Goal: Find specific page/section: Find specific page/section

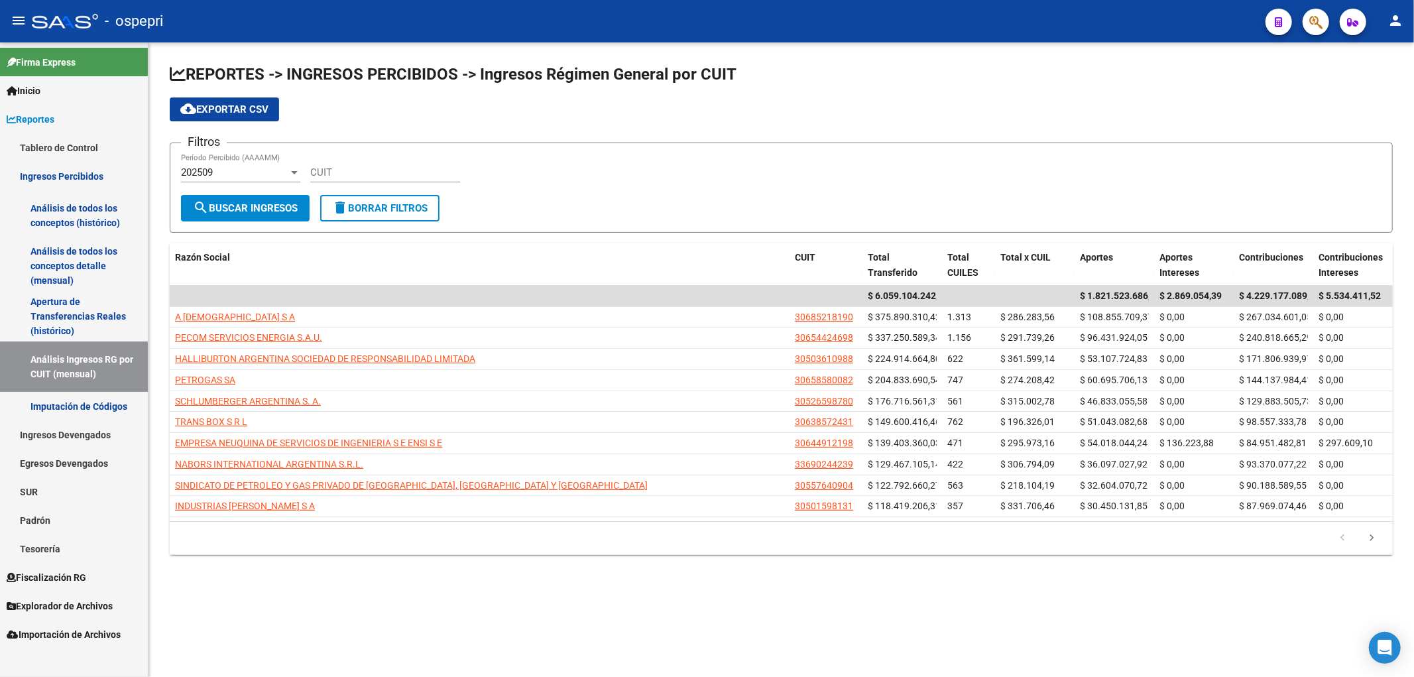
drag, startPoint x: 1101, startPoint y: 114, endPoint x: 780, endPoint y: 178, distance: 327.1
click at [1094, 115] on div "cloud_download Exportar CSV" at bounding box center [781, 109] width 1223 height 24
click at [328, 176] on input "CUIT" at bounding box center [385, 172] width 150 height 12
paste input "30-71629406-0"
type input "30-71629406-0"
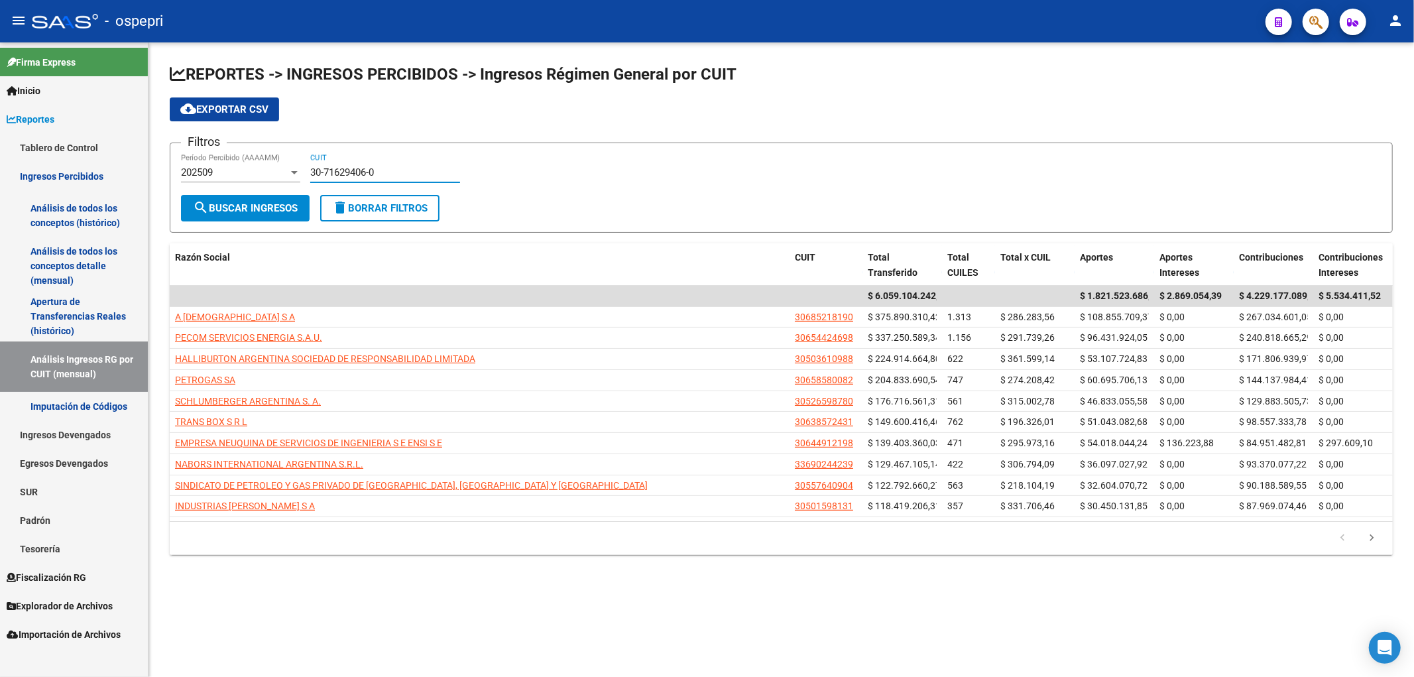
click at [269, 179] on div "202509 Período Percibido (AAAAMM)" at bounding box center [240, 168] width 119 height 29
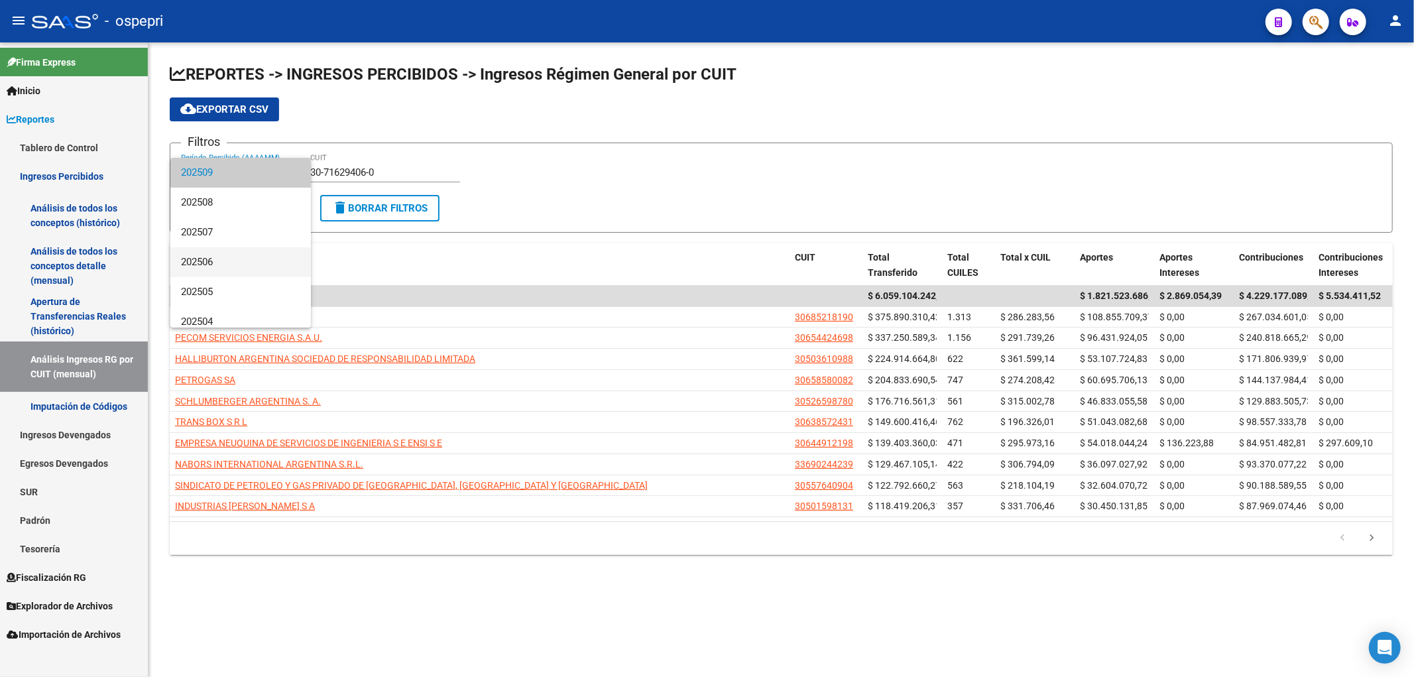
click at [217, 274] on span "202506" at bounding box center [240, 262] width 119 height 30
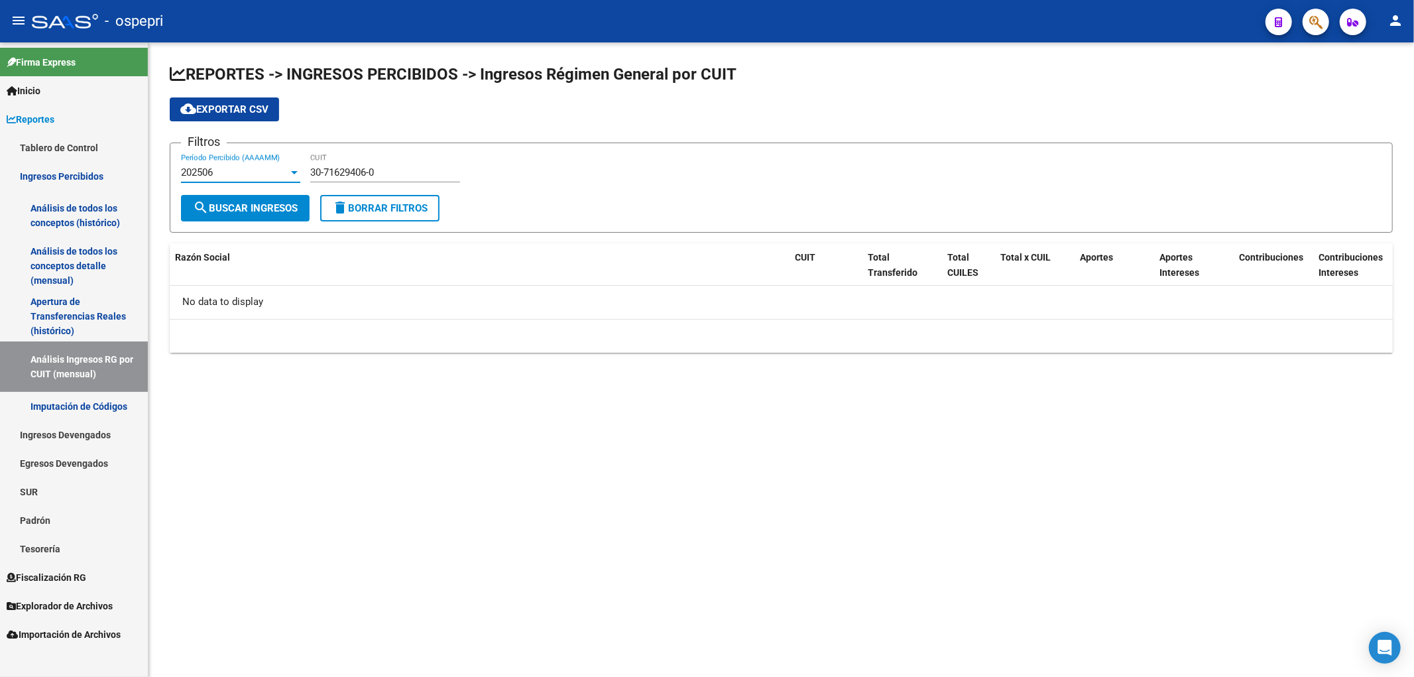
click at [252, 160] on div "202506 Período Percibido (AAAAMM)" at bounding box center [240, 168] width 119 height 29
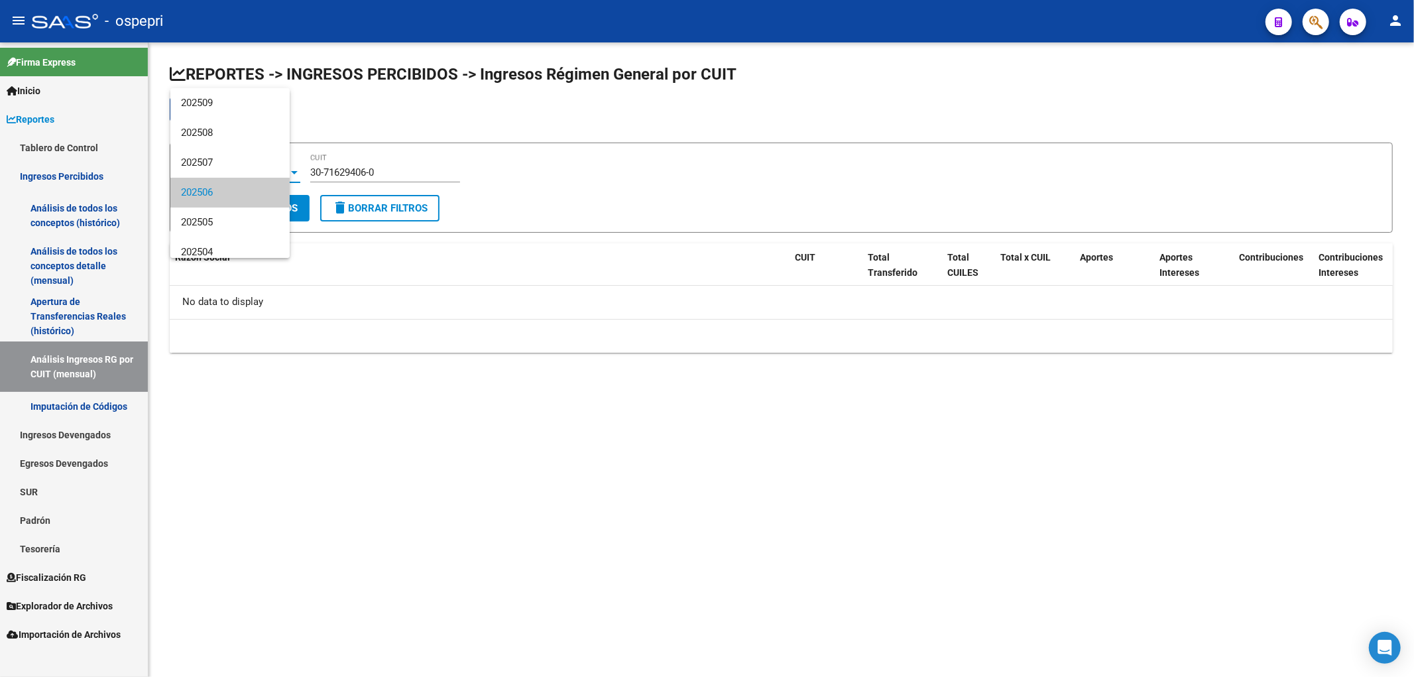
scroll to position [20, 0]
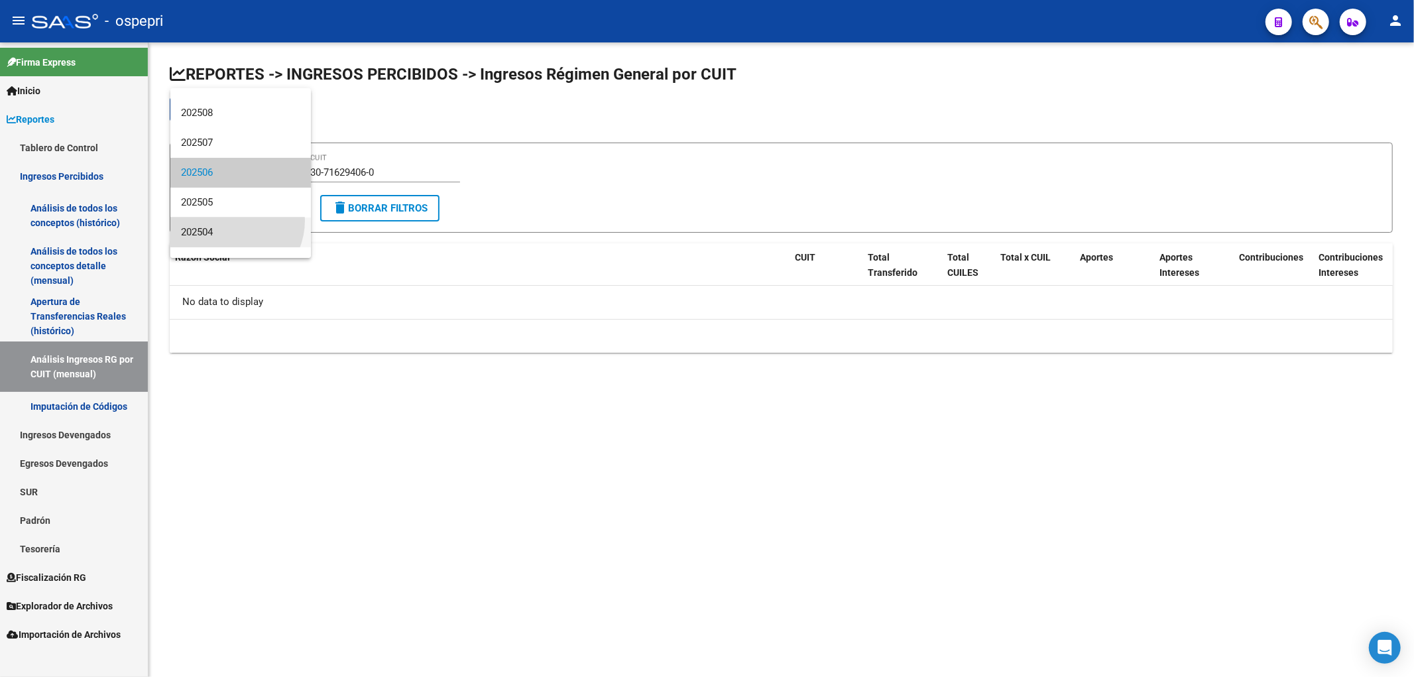
click at [228, 220] on span "202504" at bounding box center [240, 232] width 119 height 30
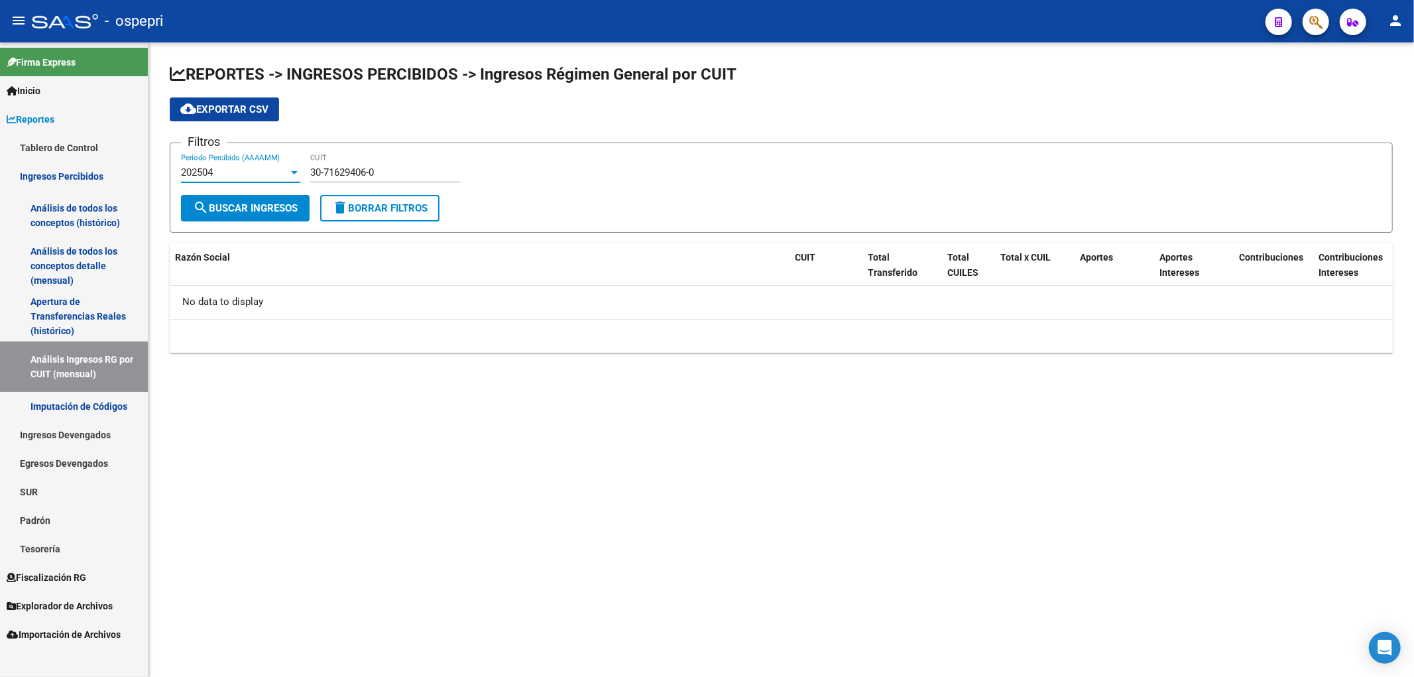
click at [255, 157] on div "202504 Período Percibido (AAAAMM)" at bounding box center [240, 168] width 119 height 29
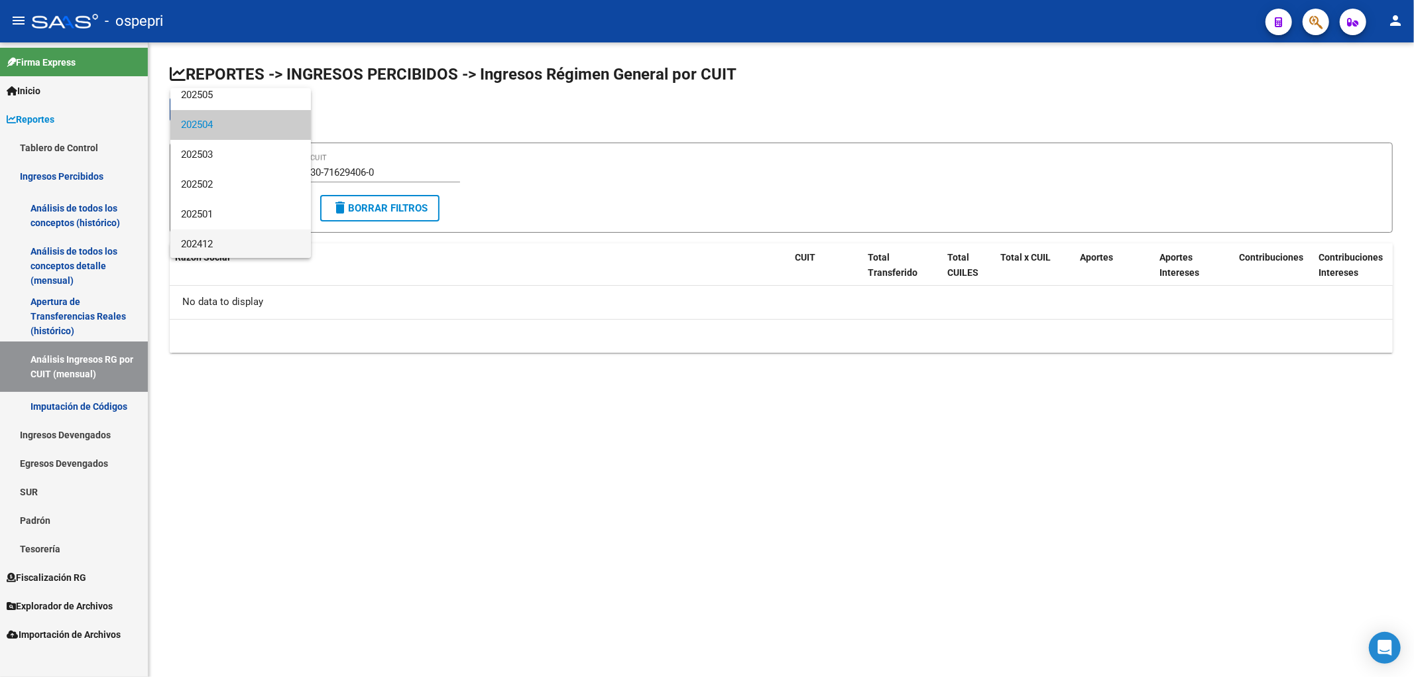
scroll to position [153, 0]
click at [234, 212] on span "202412" at bounding box center [240, 219] width 119 height 30
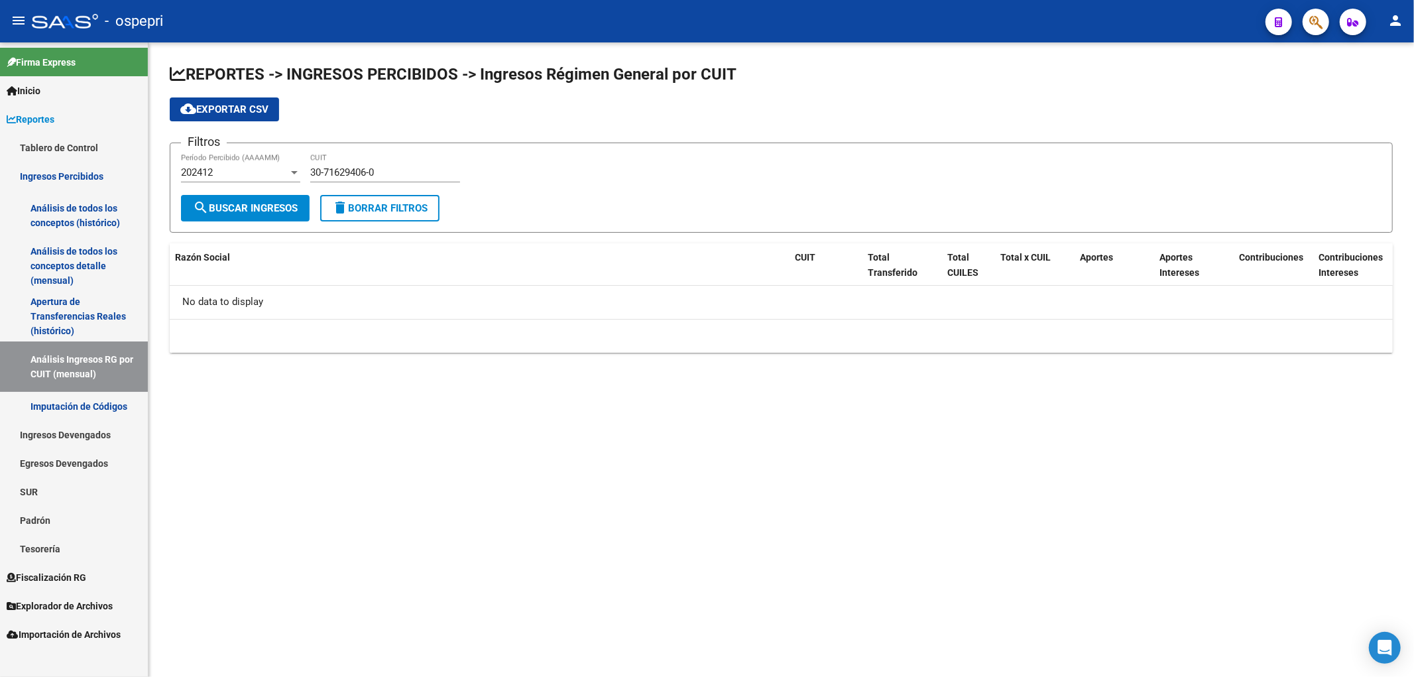
click at [255, 180] on div "202412 Período Percibido (AAAAMM)" at bounding box center [240, 168] width 119 height 29
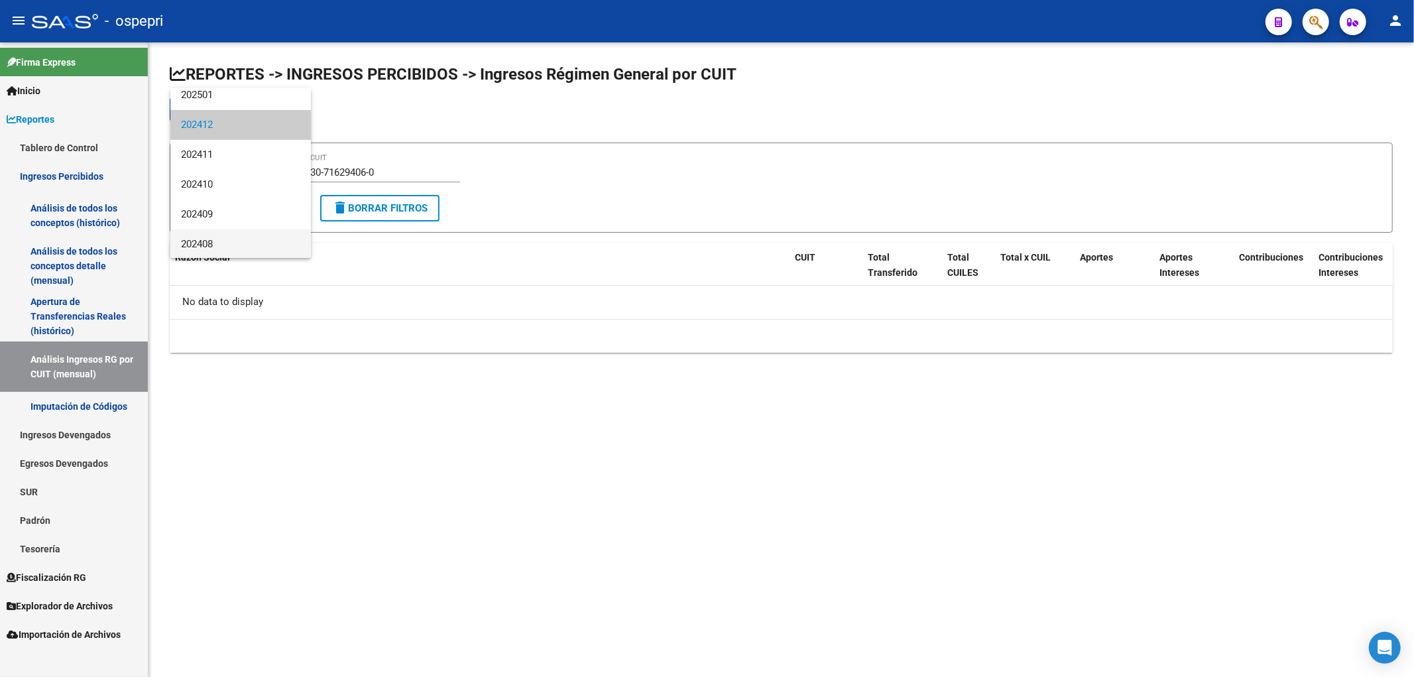
scroll to position [272, 0]
click at [242, 209] on span "202408" at bounding box center [240, 219] width 119 height 30
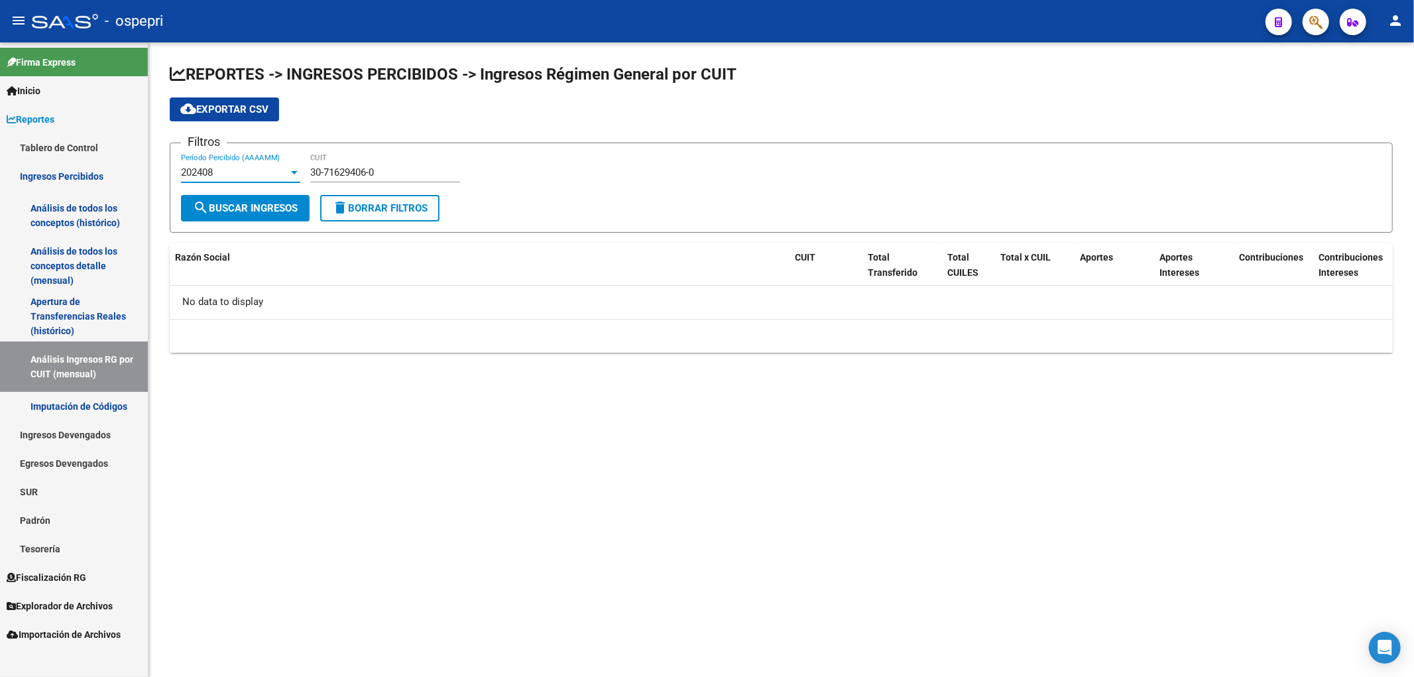
click at [261, 181] on div "202408 Período Percibido (AAAAMM)" at bounding box center [240, 168] width 119 height 29
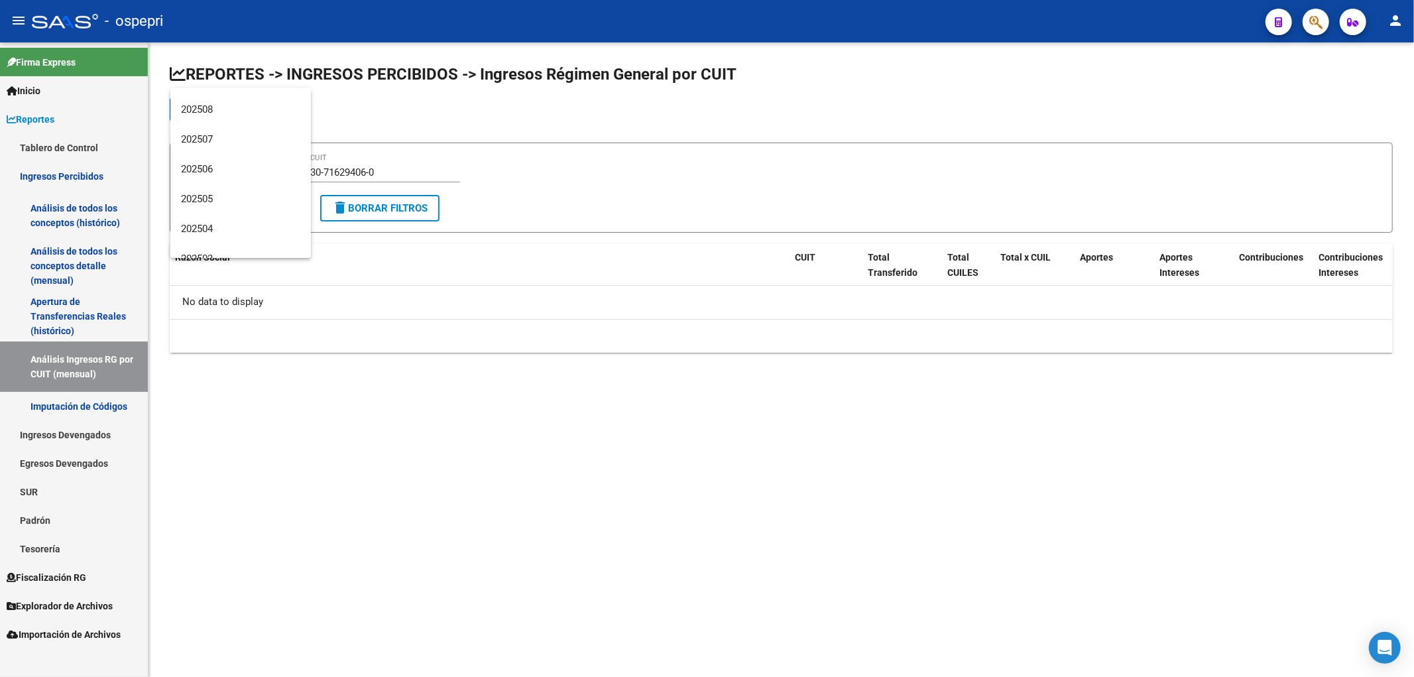
scroll to position [0, 0]
click at [207, 194] on span "202506" at bounding box center [240, 193] width 119 height 30
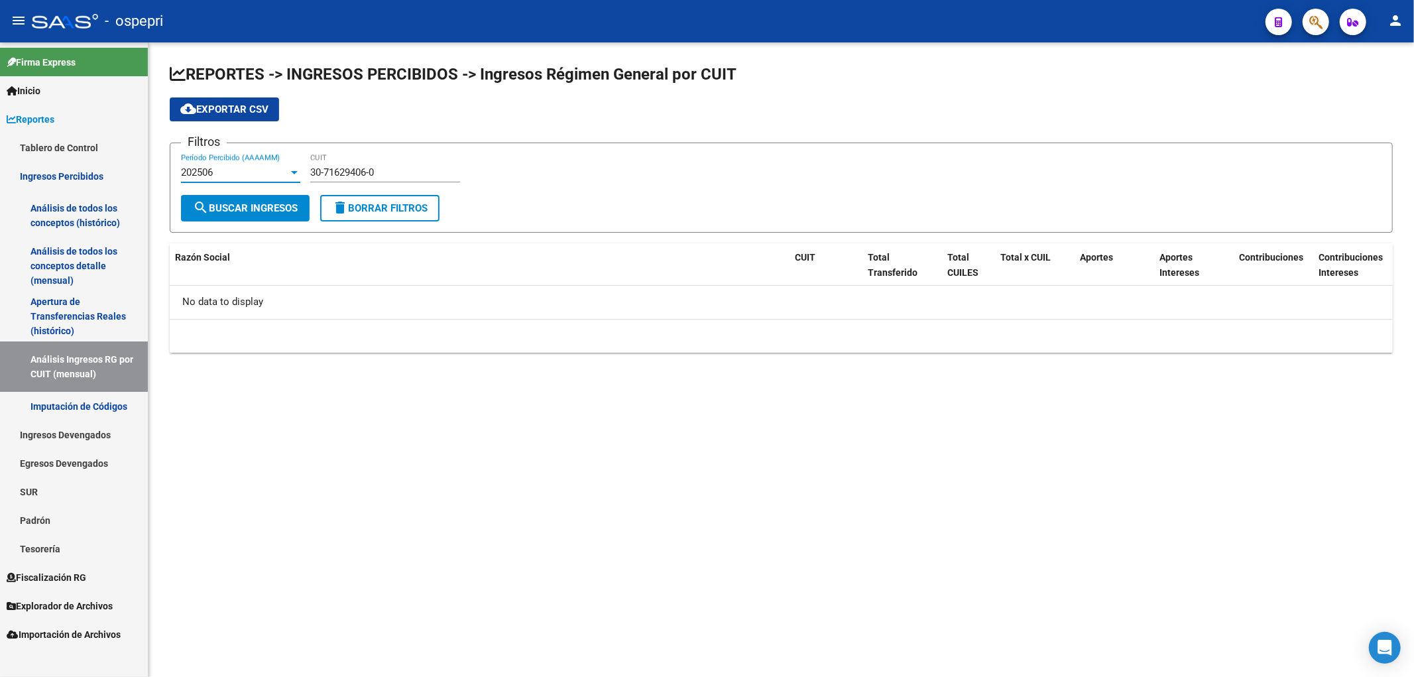
click at [217, 178] on div "202506" at bounding box center [234, 172] width 107 height 12
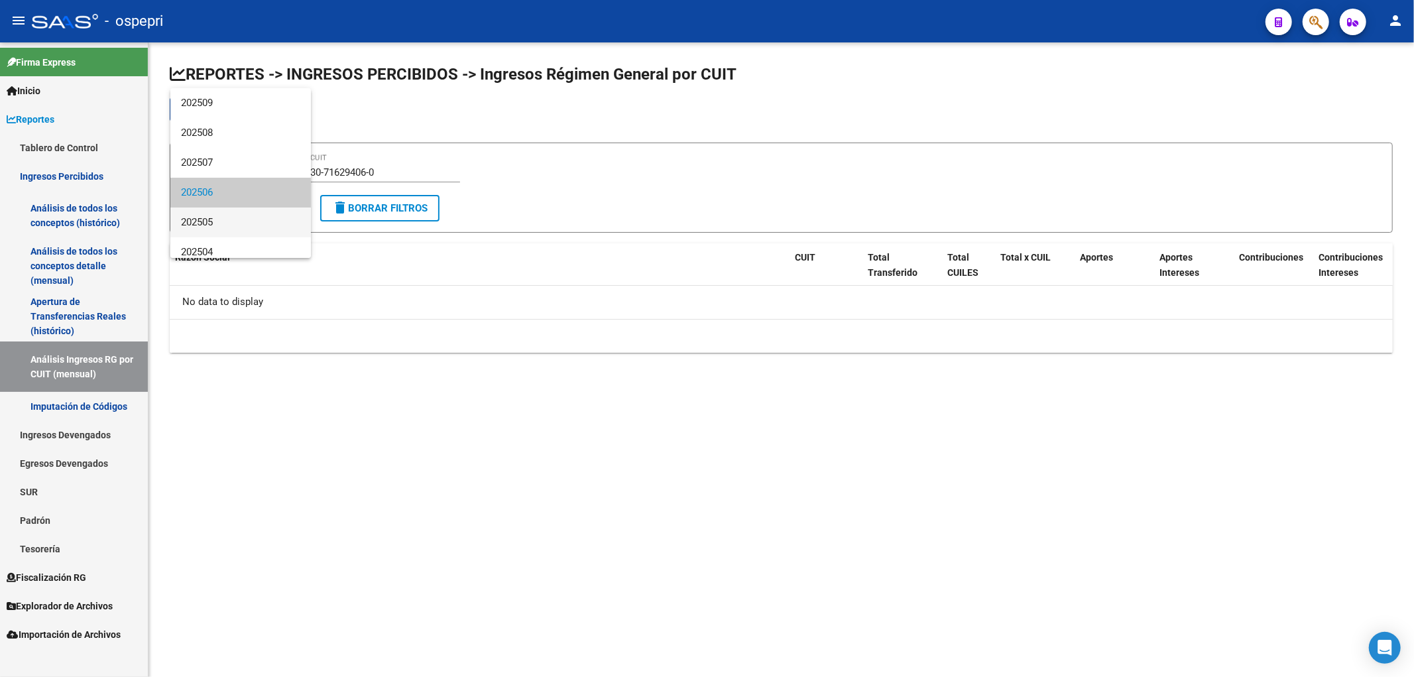
scroll to position [20, 0]
click at [201, 206] on span "202505" at bounding box center [240, 203] width 119 height 30
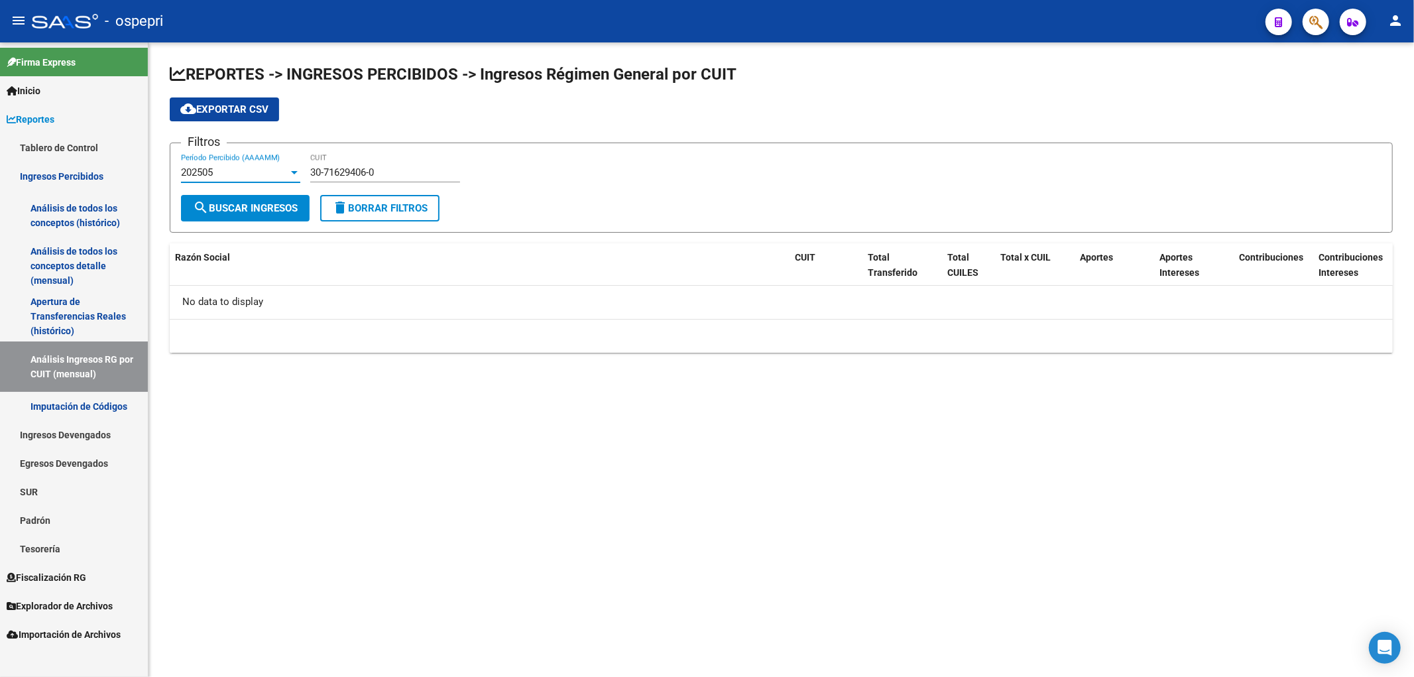
click at [221, 176] on div "202505" at bounding box center [234, 172] width 107 height 12
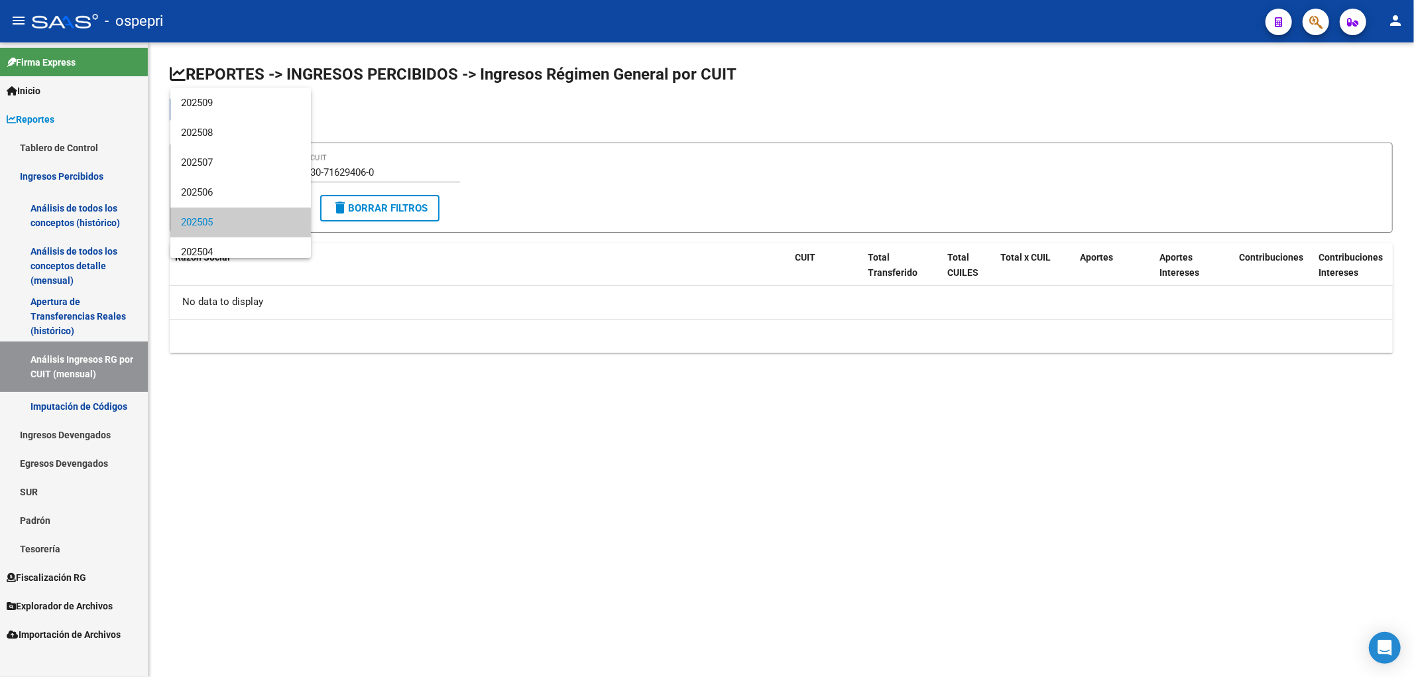
scroll to position [49, 0]
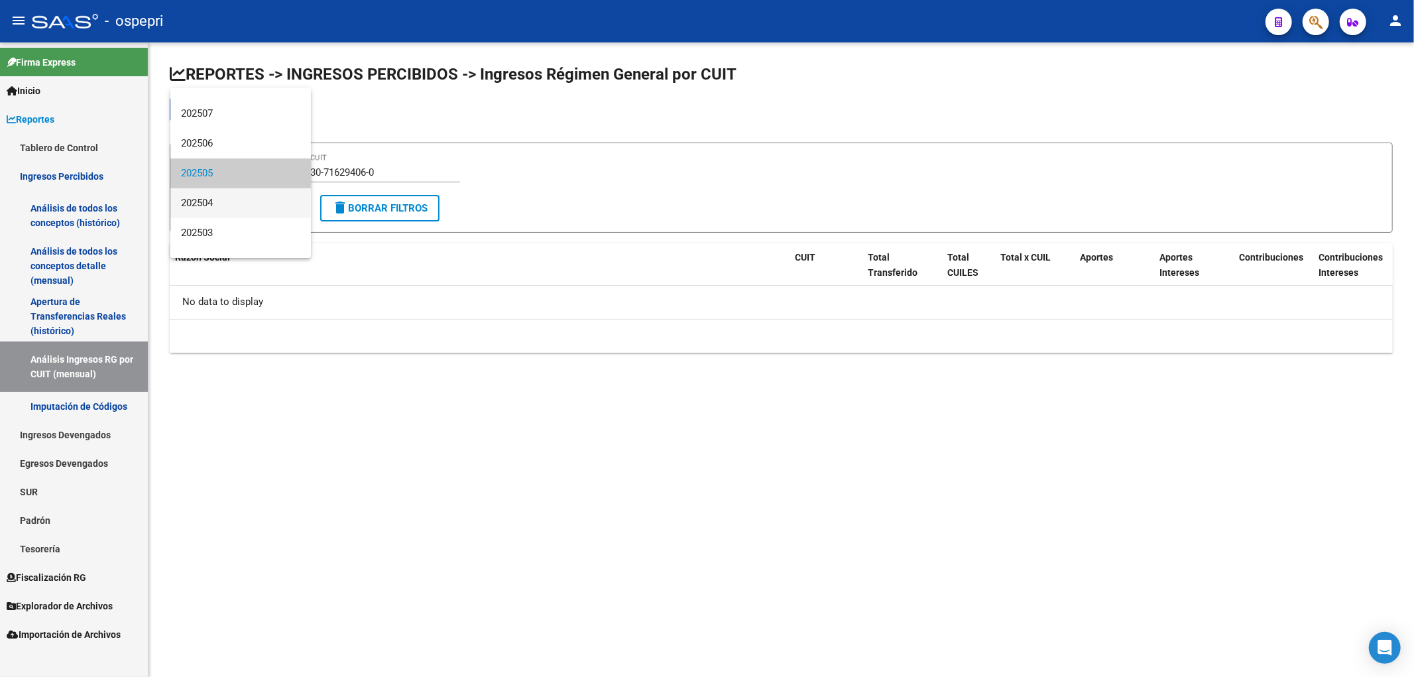
click at [221, 207] on span "202504" at bounding box center [240, 203] width 119 height 30
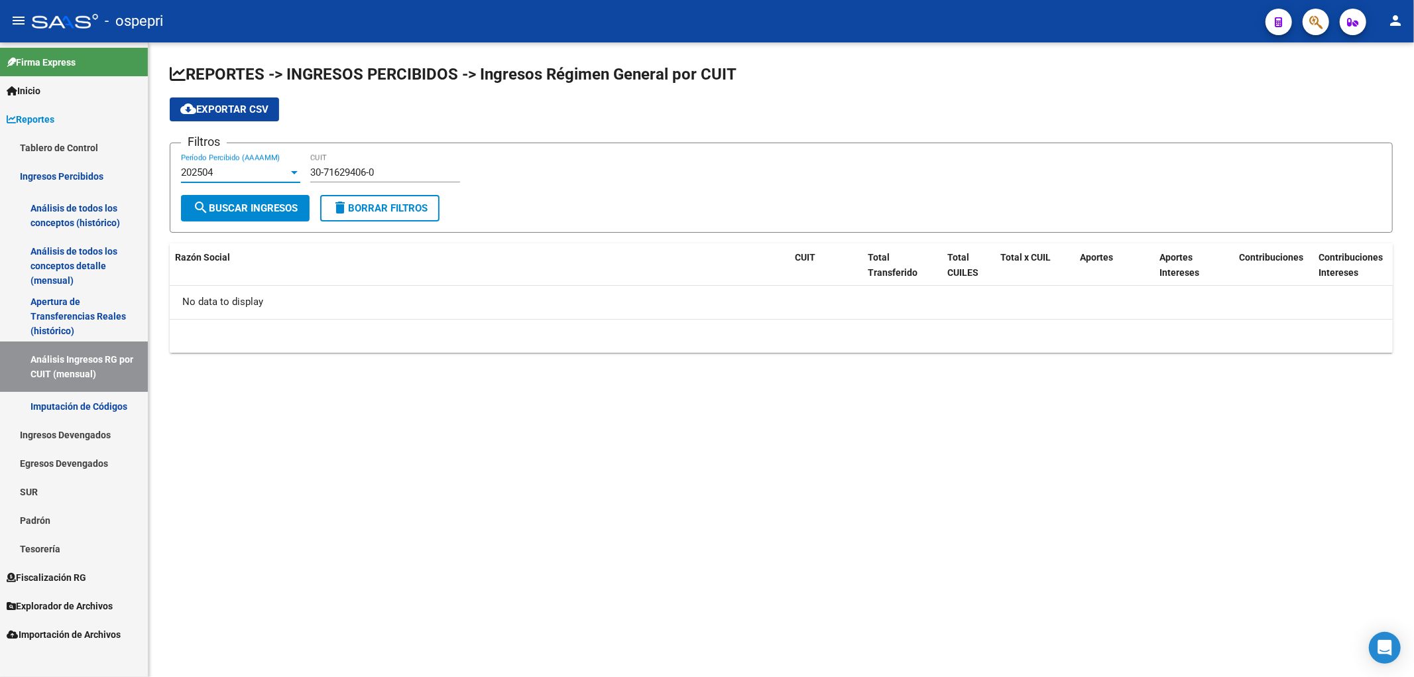
click at [239, 170] on div "202504" at bounding box center [234, 172] width 107 height 12
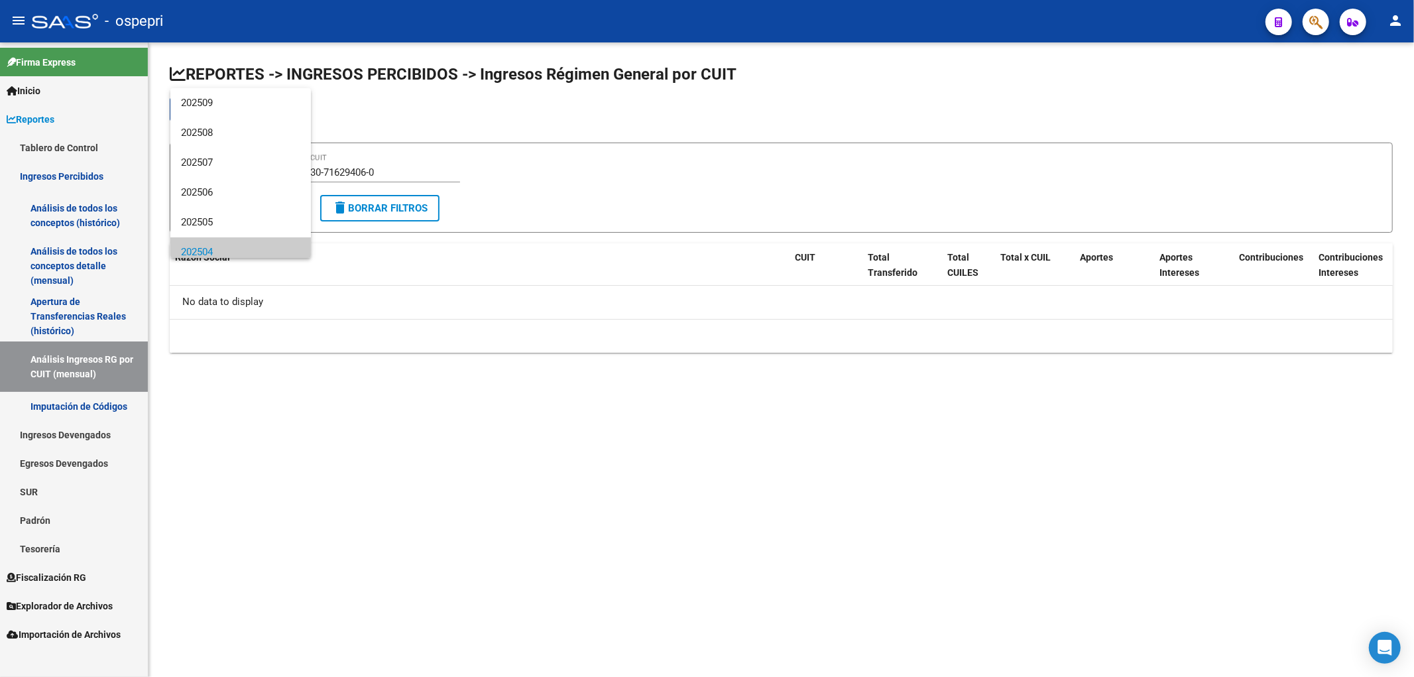
scroll to position [80, 0]
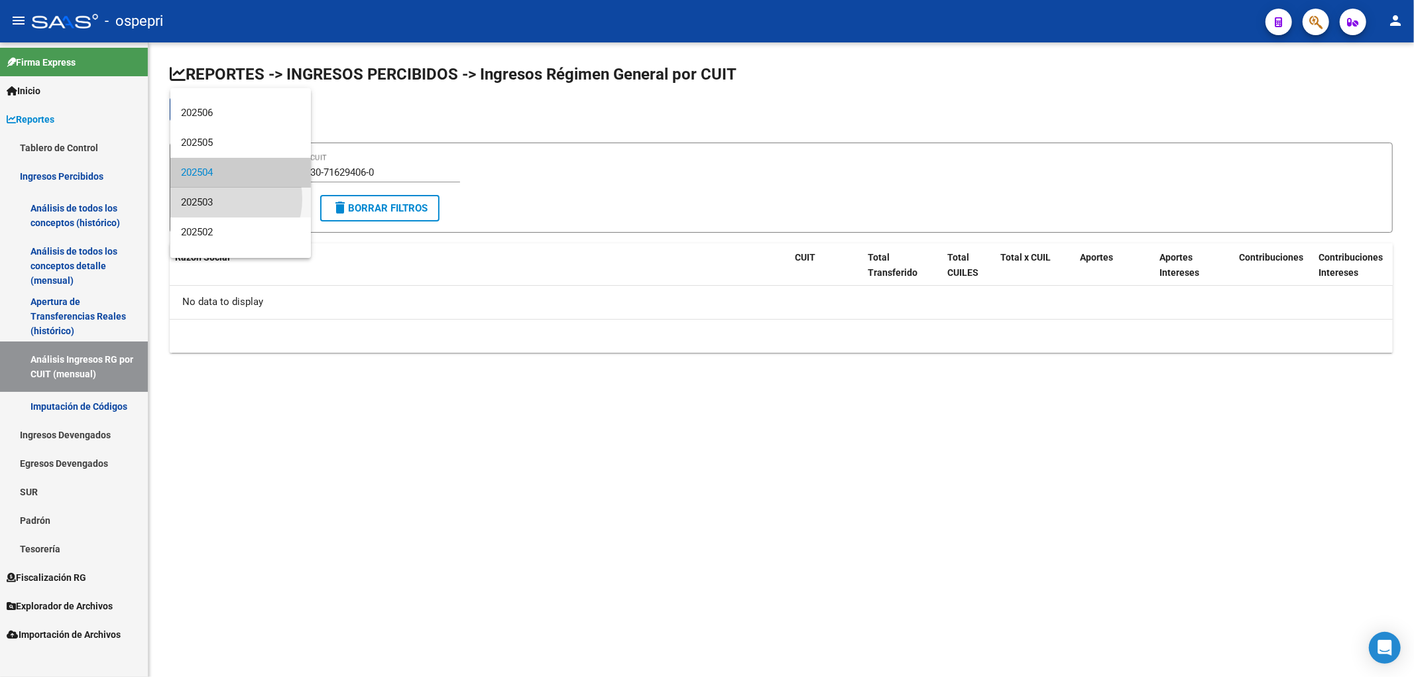
click at [222, 199] on span "202503" at bounding box center [240, 203] width 119 height 30
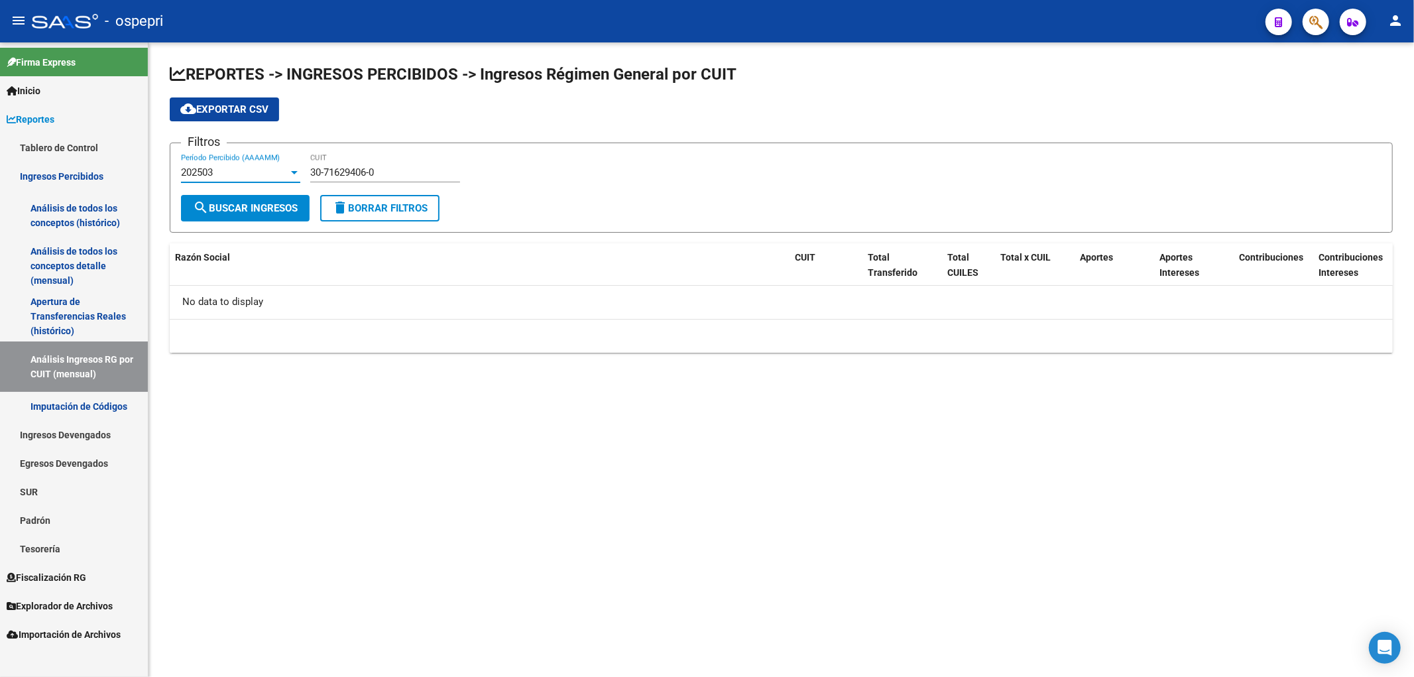
click at [243, 173] on div "202503" at bounding box center [234, 172] width 107 height 12
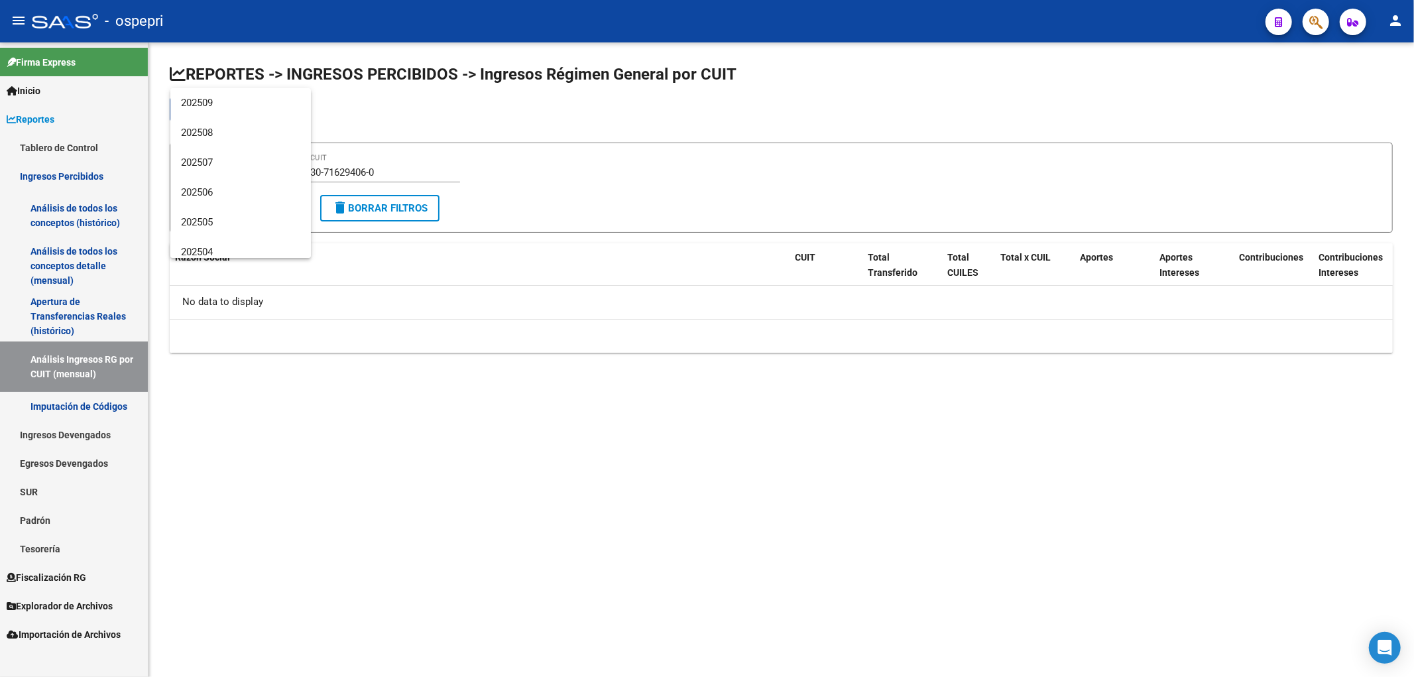
scroll to position [109, 0]
click at [219, 236] on span "202501" at bounding box center [240, 233] width 119 height 30
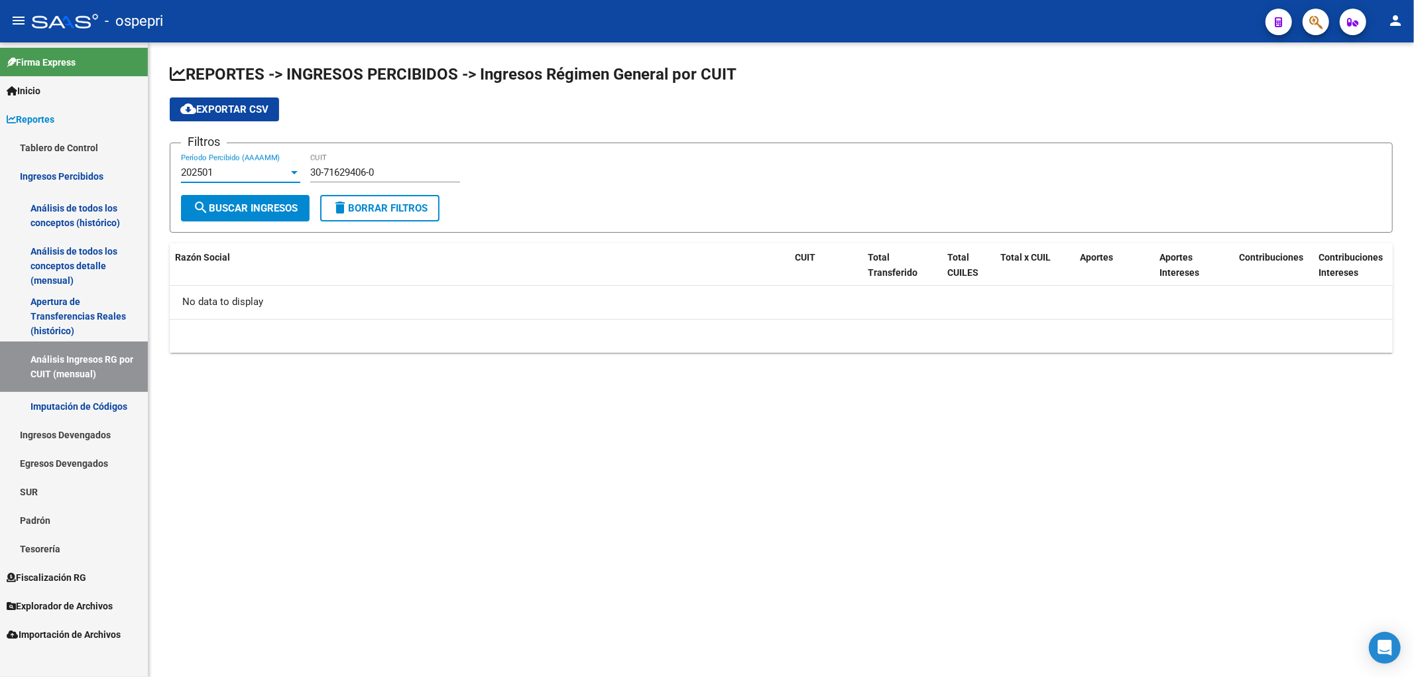
click at [228, 174] on div "202501" at bounding box center [234, 172] width 107 height 12
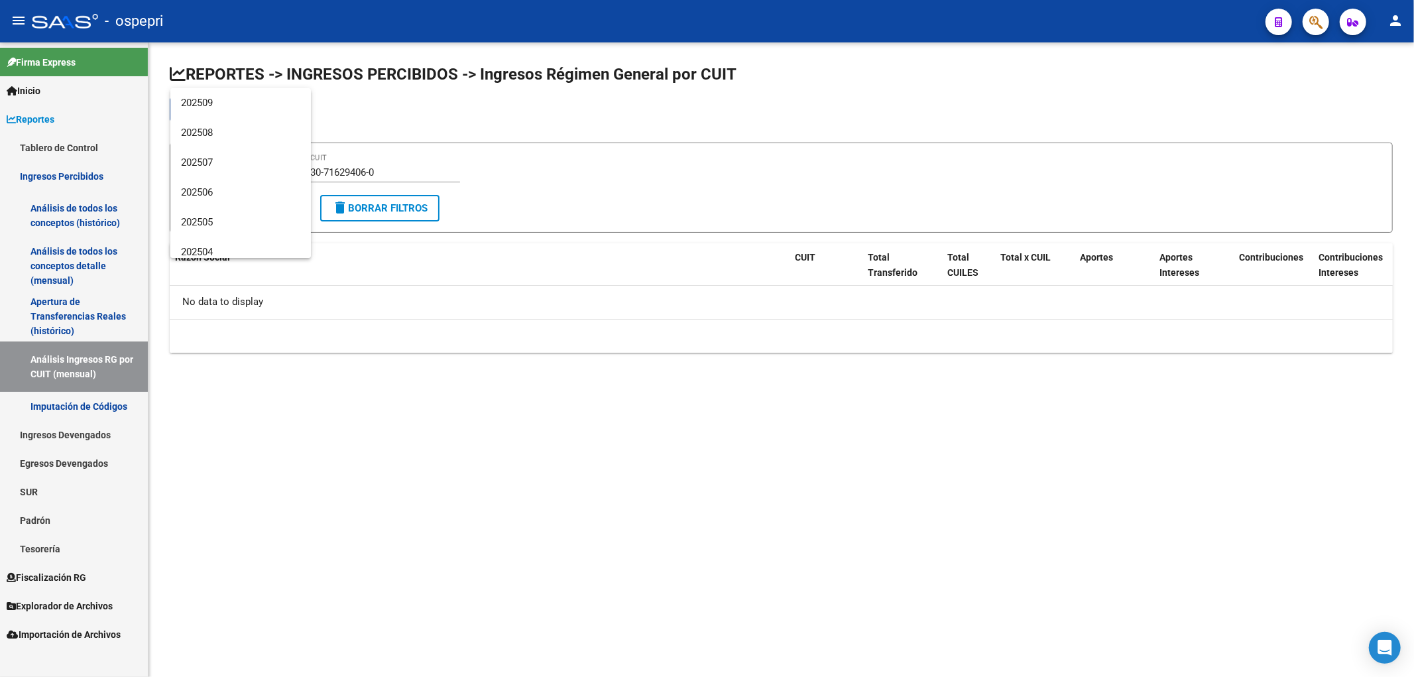
scroll to position [168, 0]
click at [247, 202] on span "202412" at bounding box center [240, 203] width 119 height 30
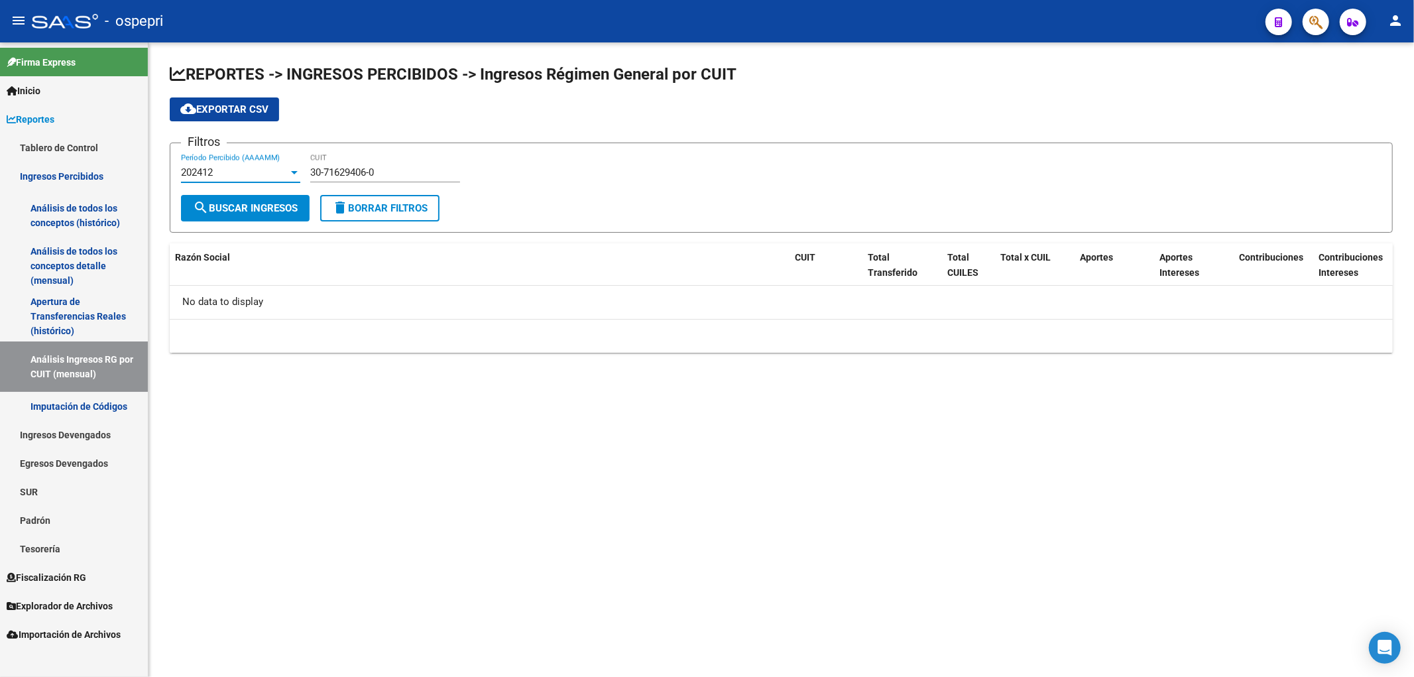
click at [256, 169] on div "202412" at bounding box center [234, 172] width 107 height 12
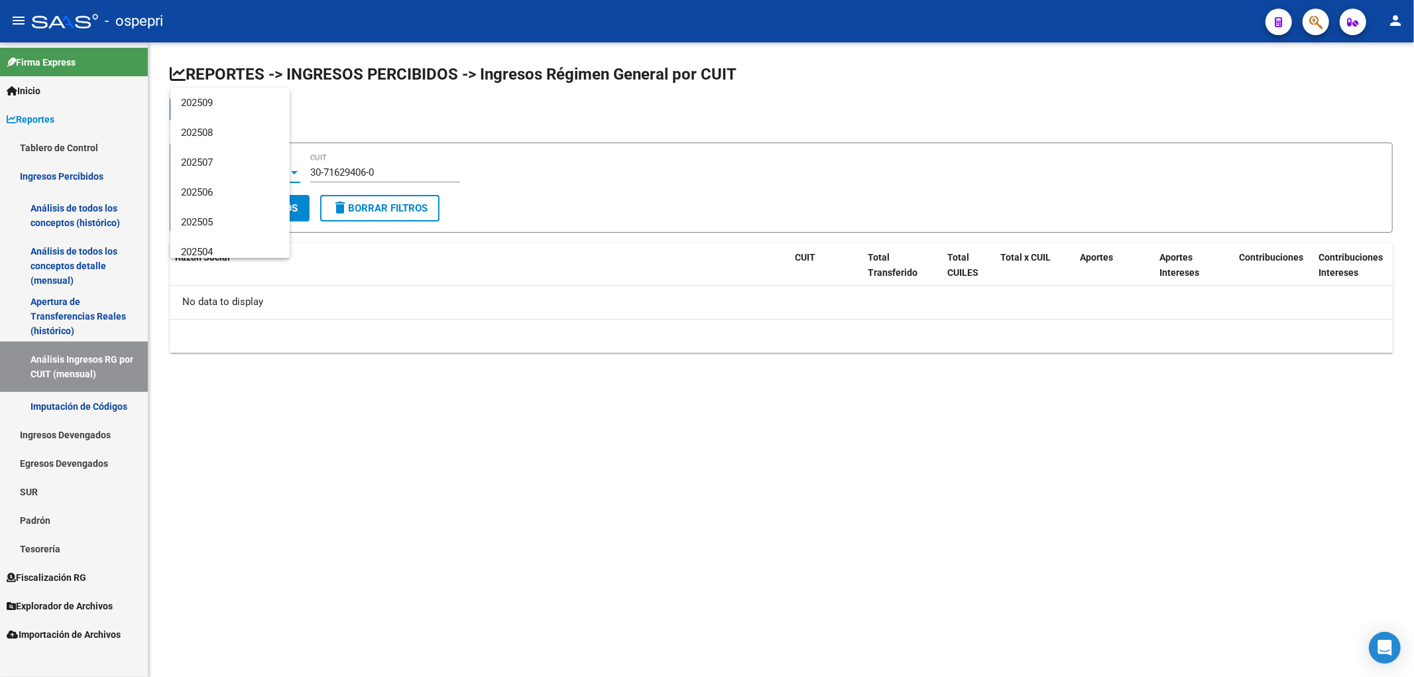
scroll to position [199, 0]
click at [223, 202] on span "202411" at bounding box center [240, 203] width 119 height 30
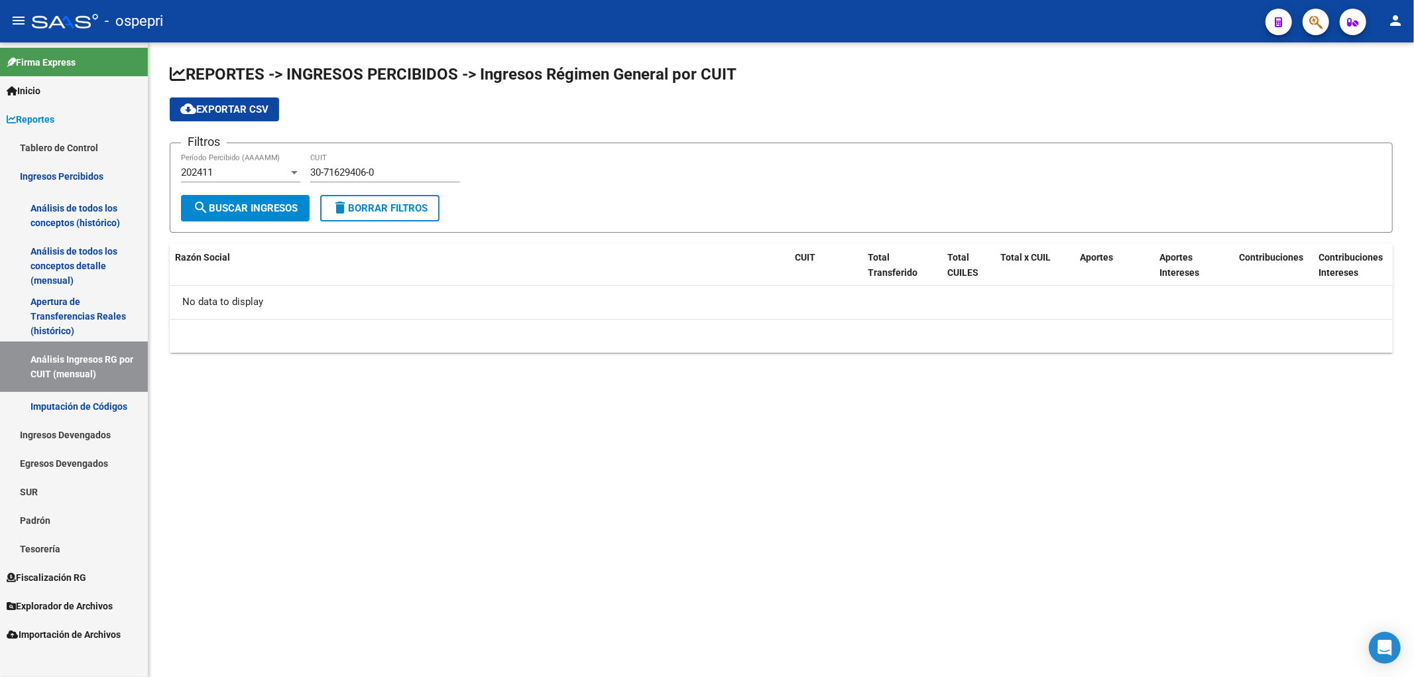
click at [235, 159] on div "202411 Período Percibido (AAAAMM)" at bounding box center [240, 168] width 119 height 29
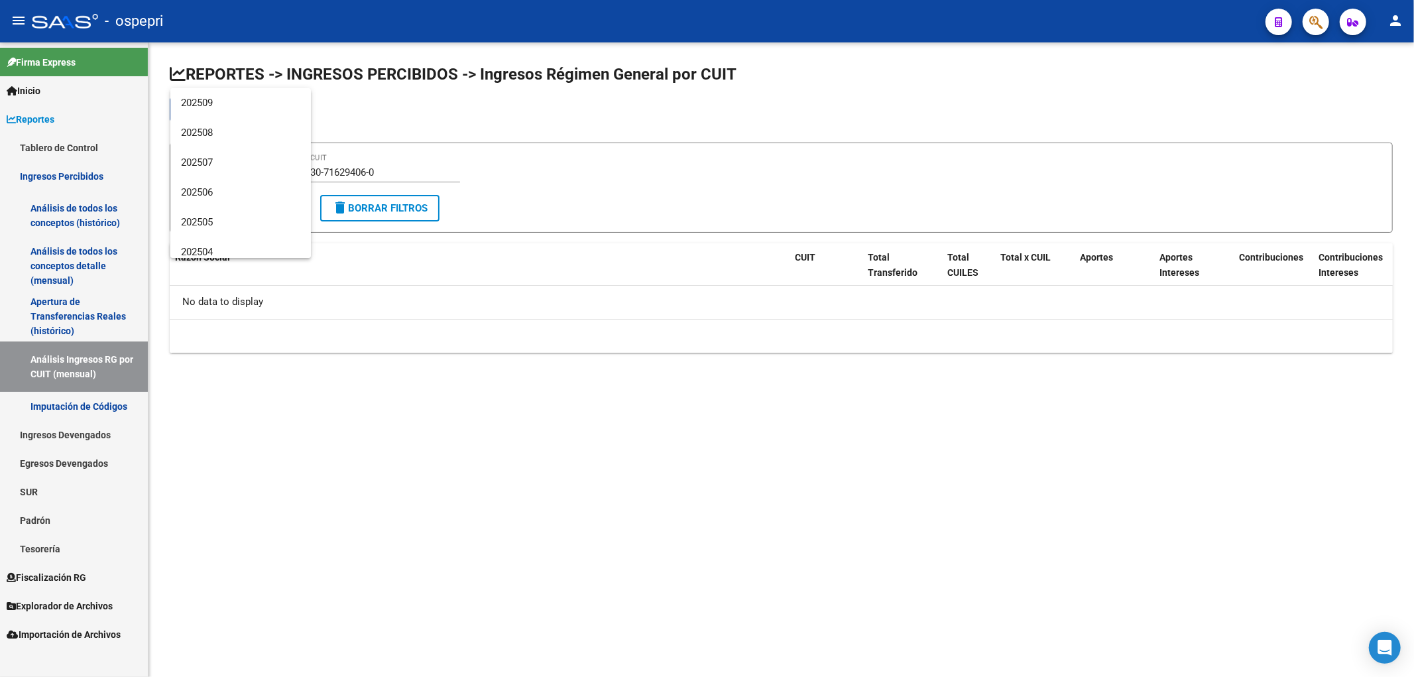
scroll to position [228, 0]
click at [202, 240] on span "202409" at bounding box center [240, 233] width 119 height 30
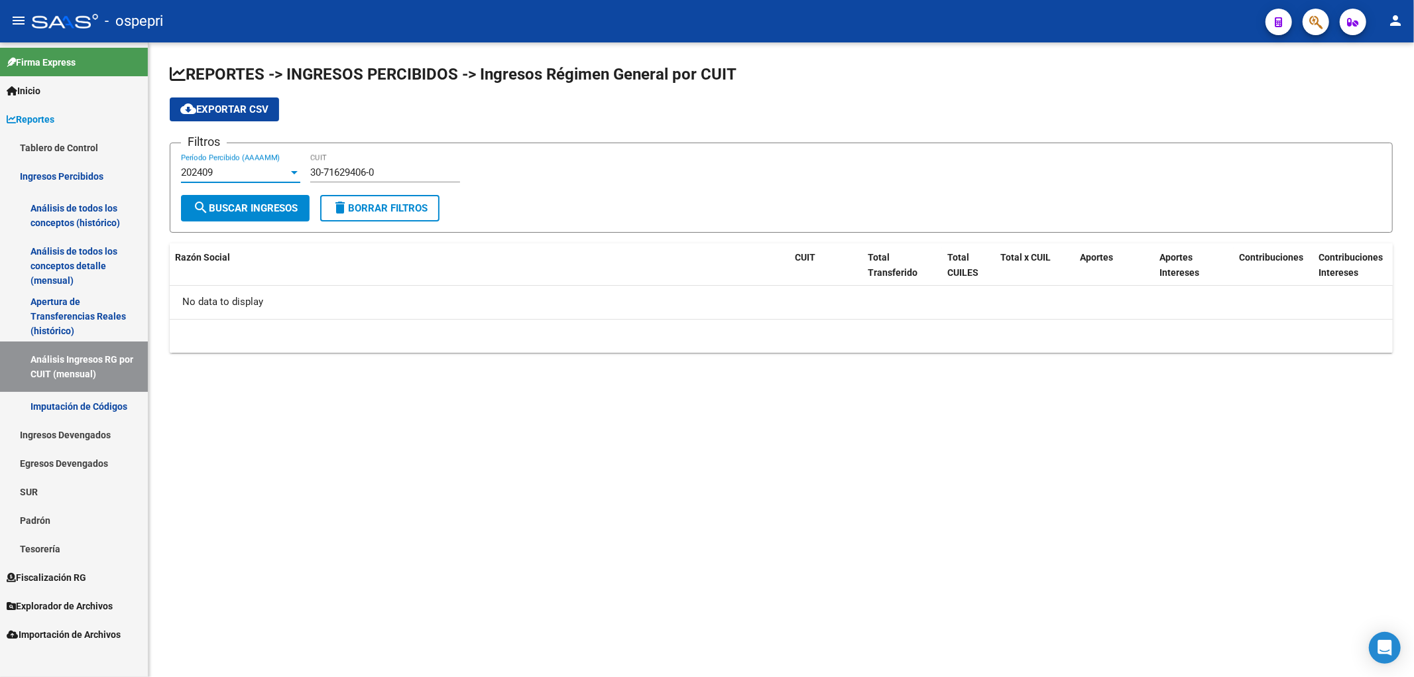
click at [237, 171] on div "202409" at bounding box center [234, 172] width 107 height 12
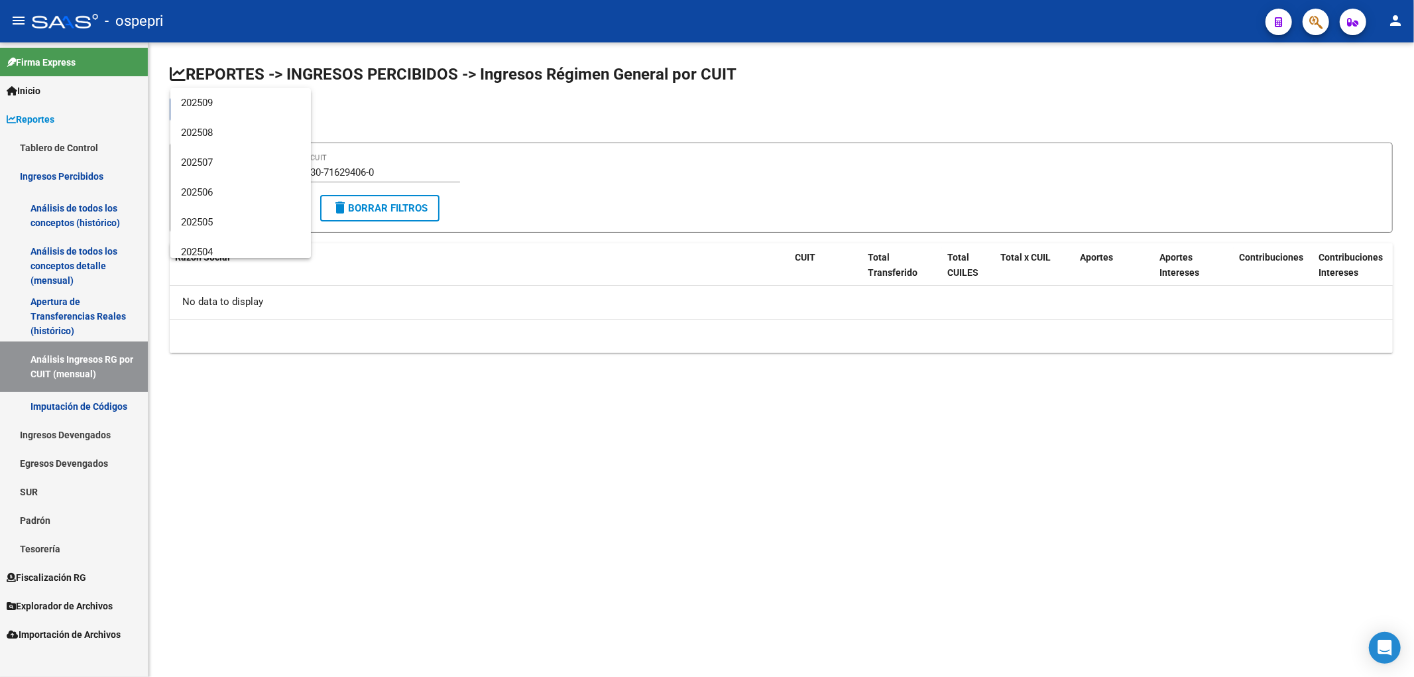
scroll to position [288, 0]
click at [215, 239] on span "202407" at bounding box center [240, 233] width 119 height 30
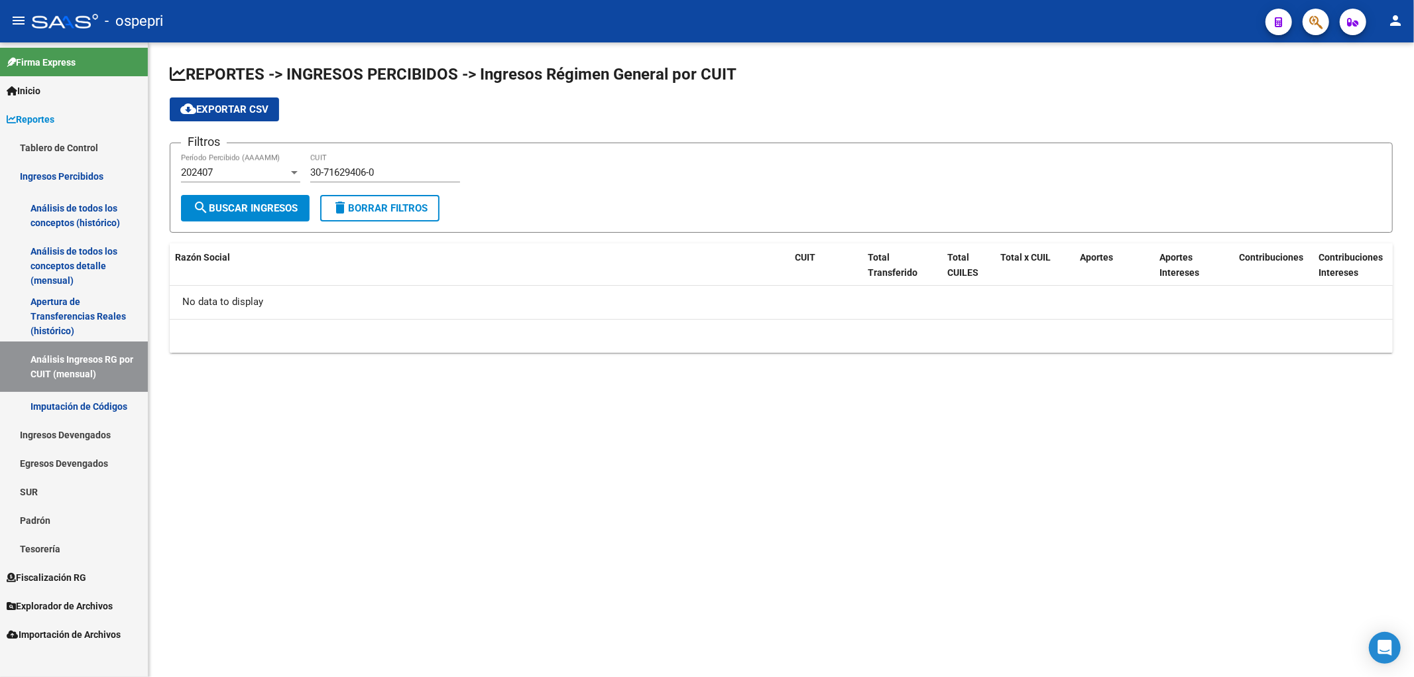
click at [243, 161] on div "202407 Período Percibido (AAAAMM)" at bounding box center [240, 168] width 119 height 29
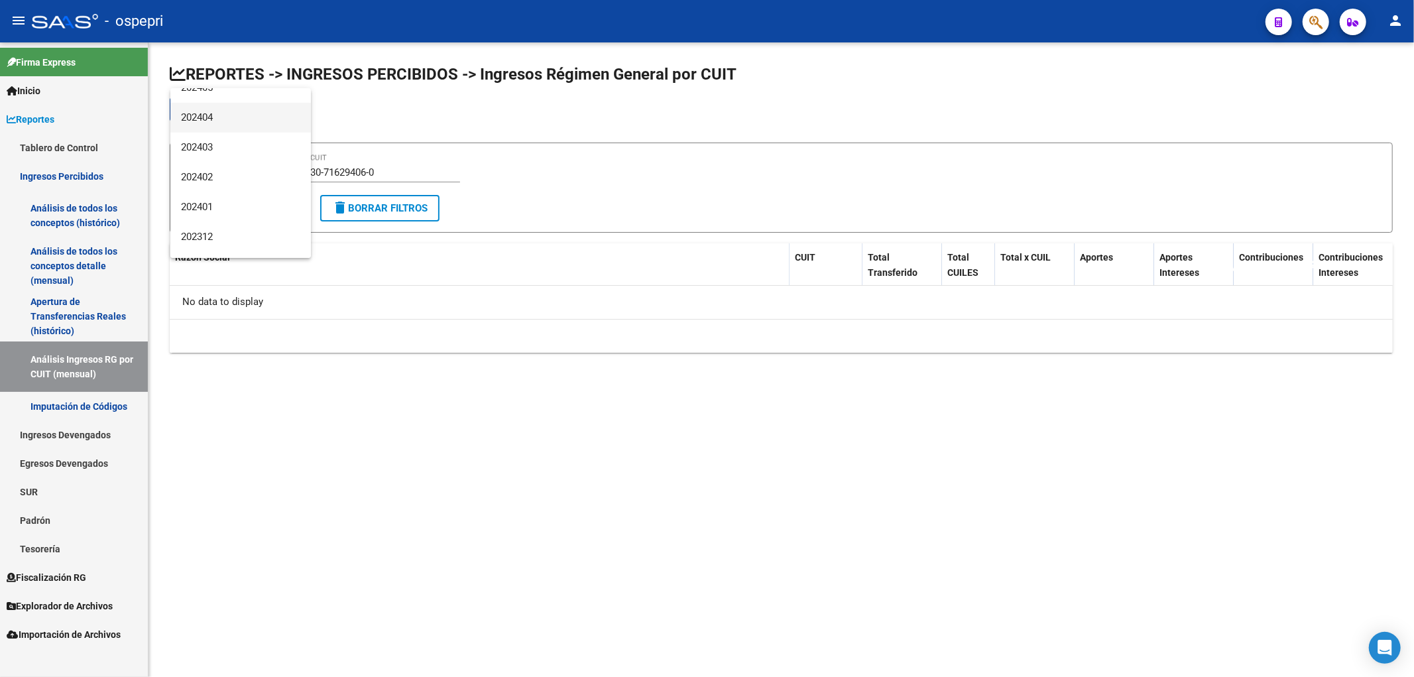
scroll to position [495, 0]
click at [253, 123] on span "202404" at bounding box center [240, 116] width 119 height 30
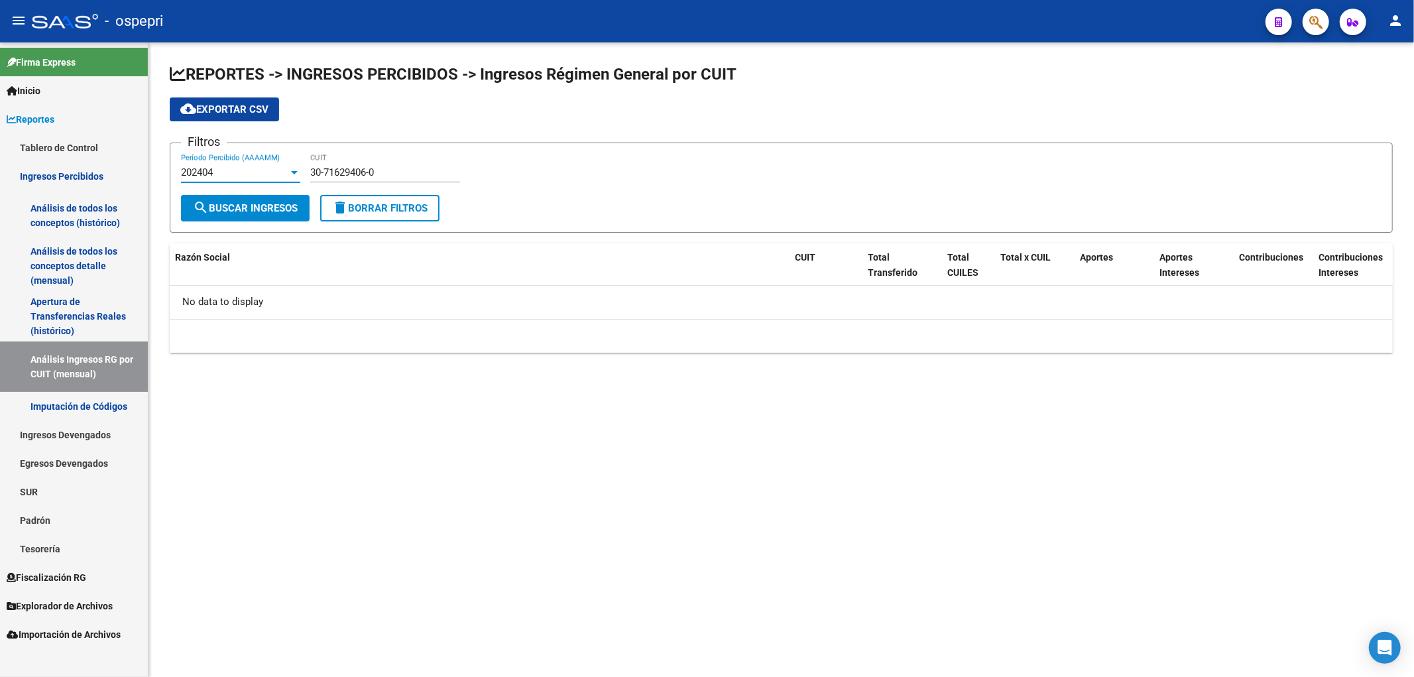
click at [227, 167] on div "202404" at bounding box center [234, 172] width 107 height 12
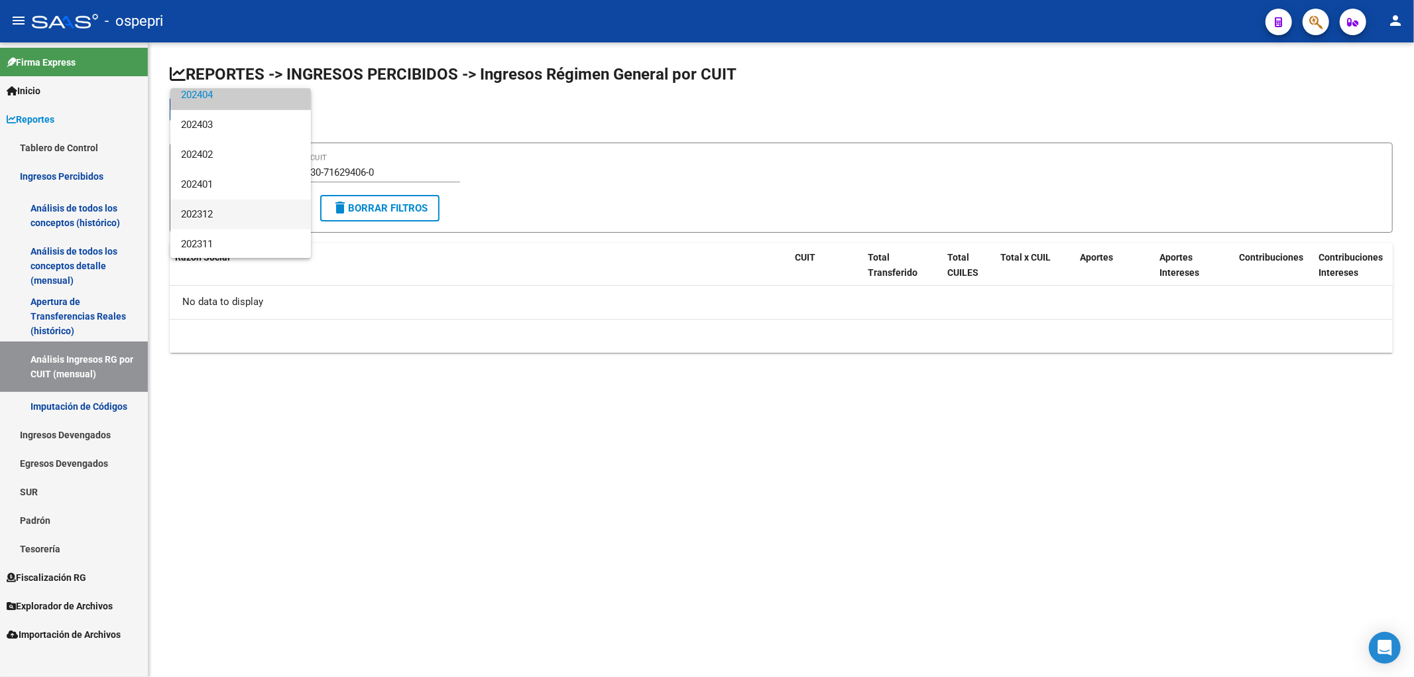
scroll to position [516, 0]
click at [240, 208] on span "202312" at bounding box center [240, 214] width 119 height 30
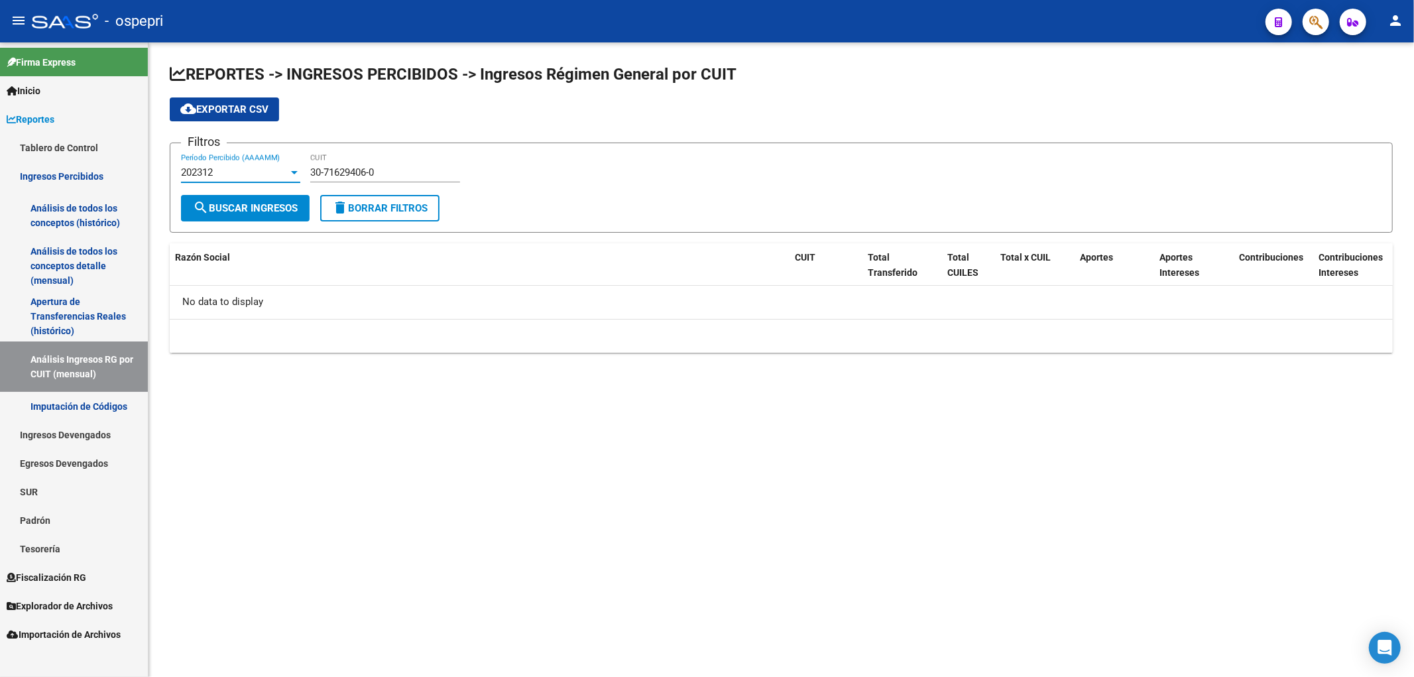
click at [244, 172] on div "202312" at bounding box center [234, 172] width 107 height 12
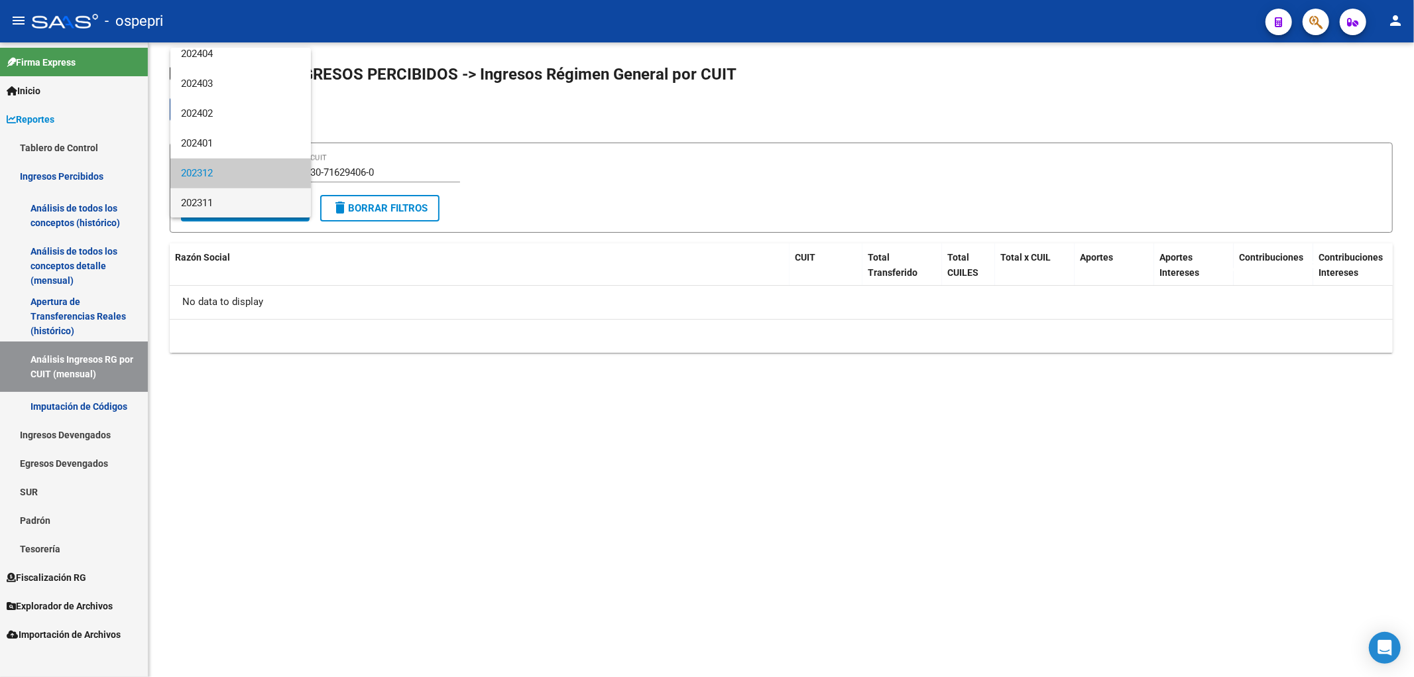
click at [215, 197] on span "202311" at bounding box center [240, 203] width 119 height 30
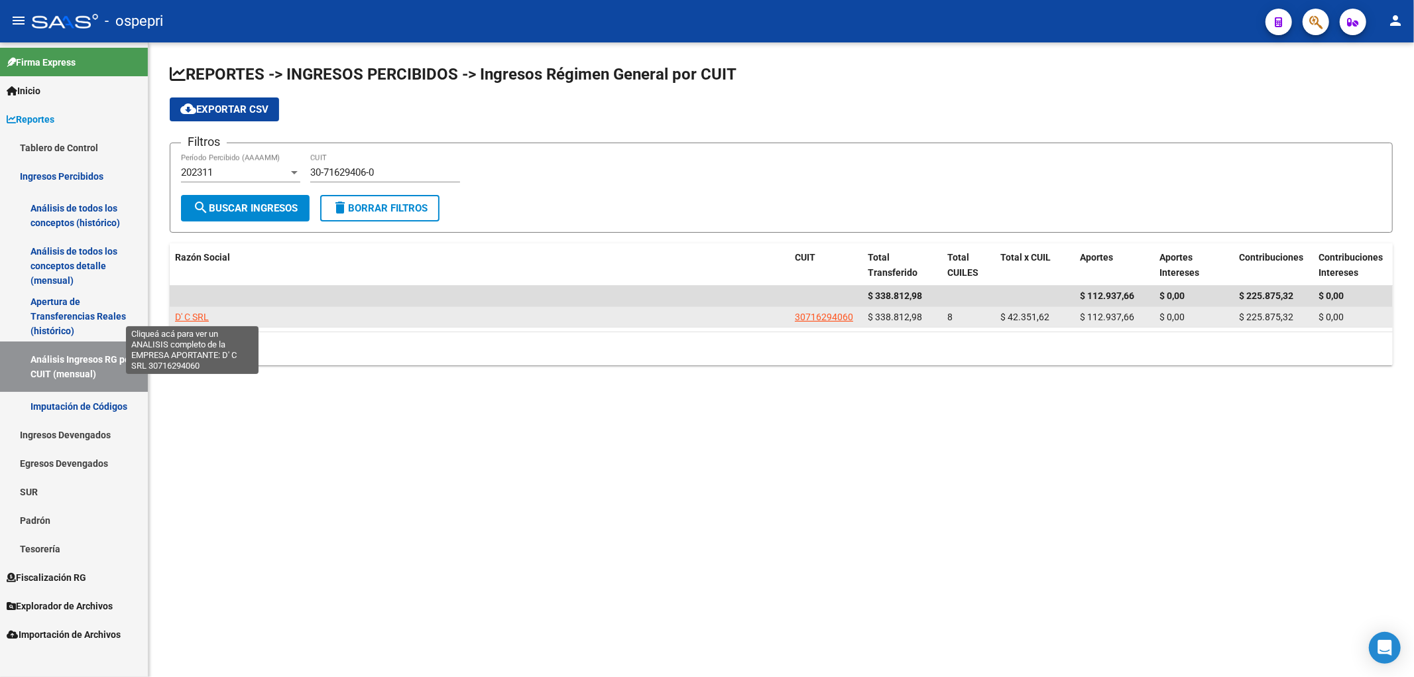
click at [188, 319] on span "D' C SRL" at bounding box center [192, 317] width 34 height 11
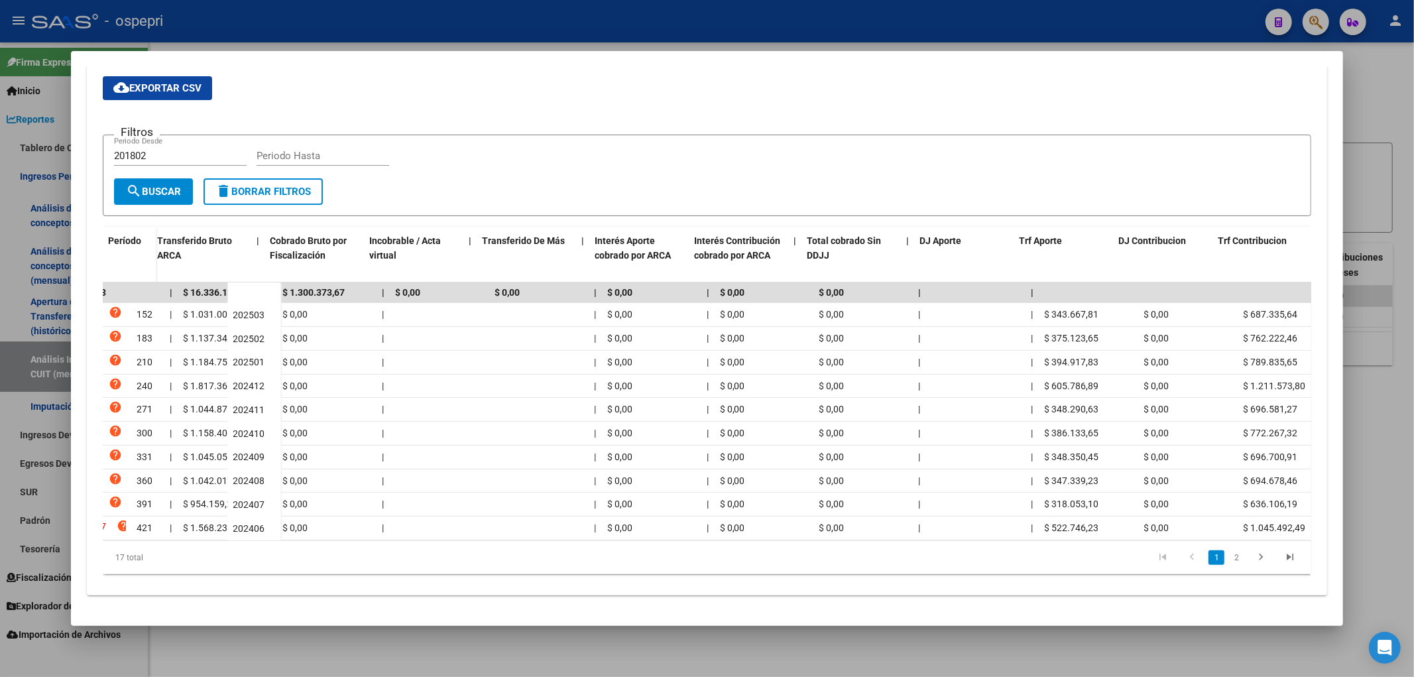
scroll to position [0, 428]
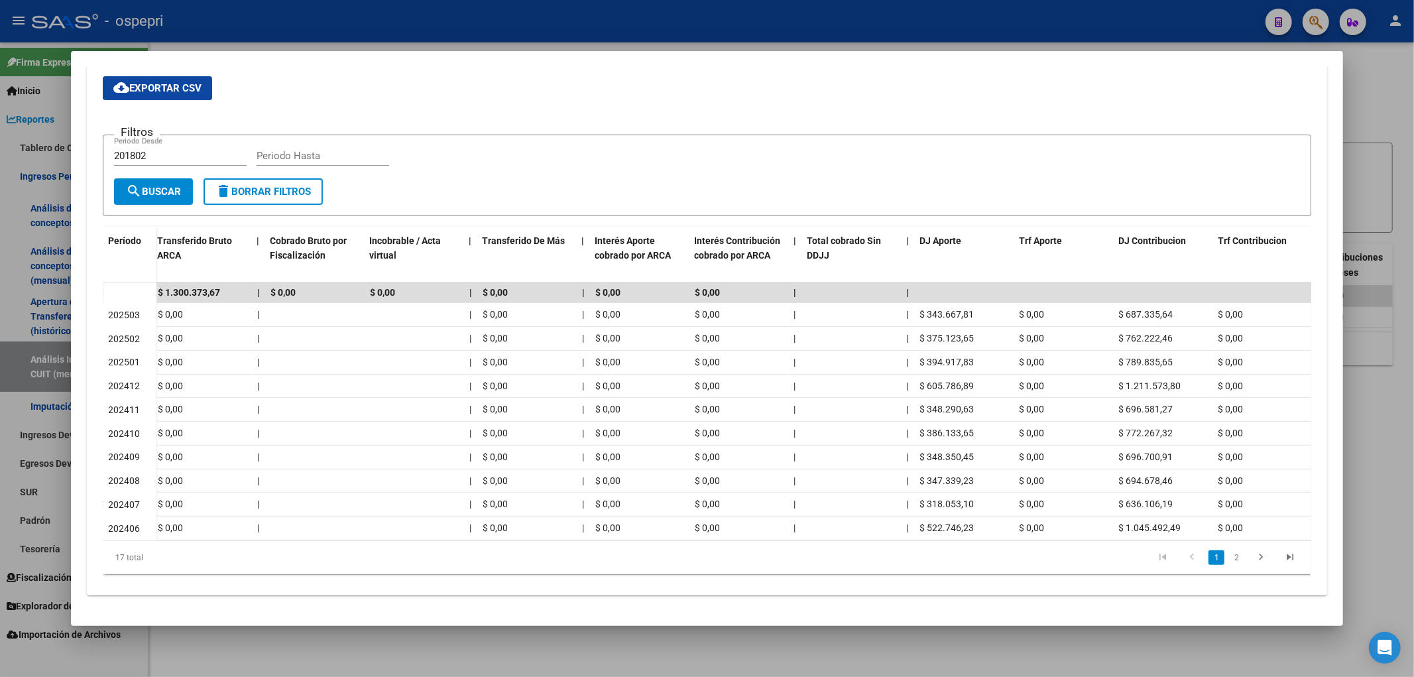
drag, startPoint x: 902, startPoint y: 62, endPoint x: 980, endPoint y: 81, distance: 80.4
click at [980, 82] on mat-dialog-container "Análisis Empresa Aportante - CUIT: 30716294060 ARCA Impuestos ARCA Padrón remov…" at bounding box center [707, 338] width 1273 height 575
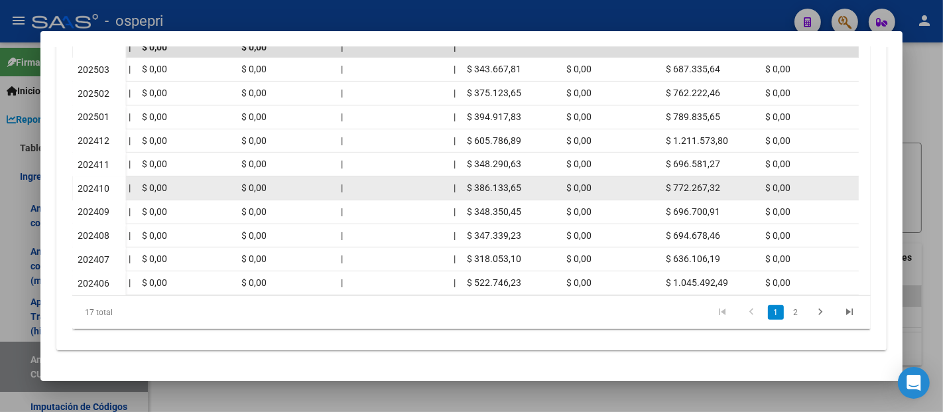
scroll to position [235, 0]
